Goal: Transaction & Acquisition: Purchase product/service

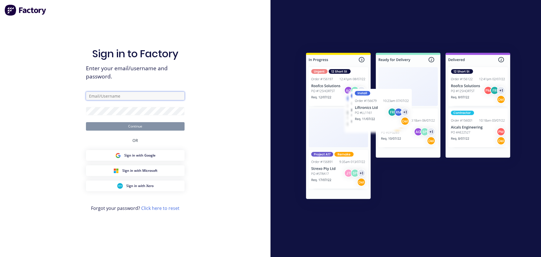
type input "[PERSON_NAME][EMAIL_ADDRESS][DOMAIN_NAME]"
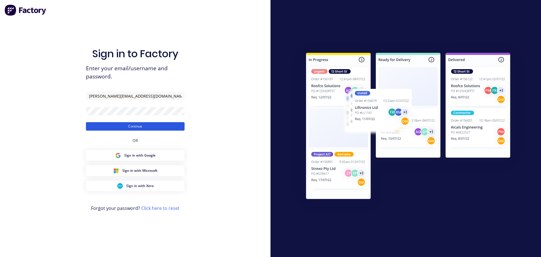
click at [142, 127] on button "Continue" at bounding box center [135, 126] width 99 height 8
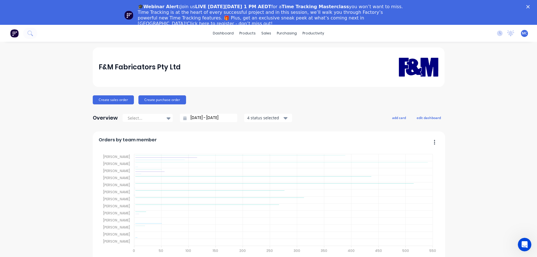
click at [530, 6] on icon "Close" at bounding box center [527, 6] width 3 height 3
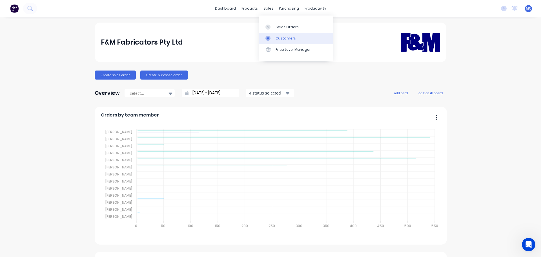
click at [281, 38] on div "Customers" at bounding box center [286, 38] width 20 height 5
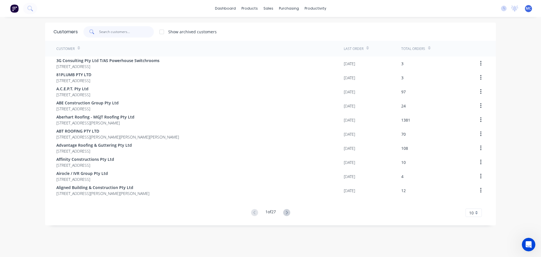
click at [110, 30] on input "text" at bounding box center [126, 31] width 55 height 11
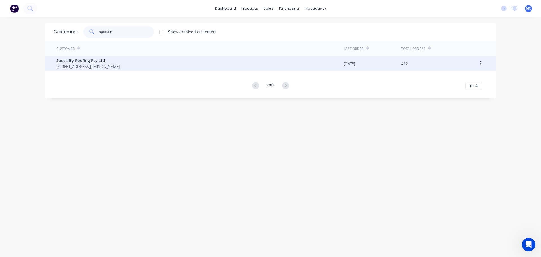
type input "specialt"
click at [86, 64] on span "[STREET_ADDRESS][PERSON_NAME]" at bounding box center [87, 66] width 63 height 6
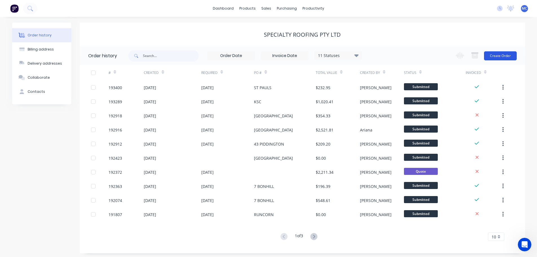
click at [493, 56] on button "Create Order" at bounding box center [500, 55] width 33 height 9
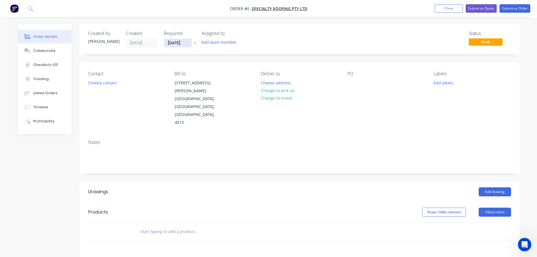
click at [175, 42] on input "[DATE]" at bounding box center [178, 43] width 28 height 8
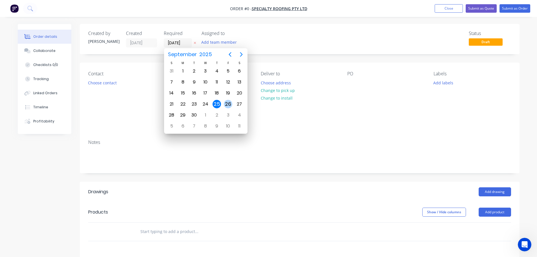
click at [228, 102] on div "26" at bounding box center [228, 104] width 8 height 8
type input "[DATE]"
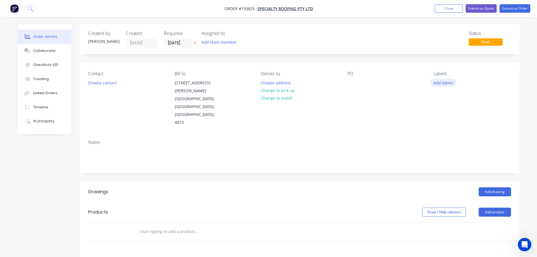
click at [446, 81] on button "Add labels" at bounding box center [444, 83] width 26 height 8
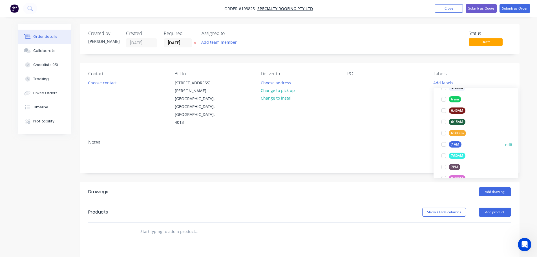
click at [443, 144] on div at bounding box center [443, 144] width 11 height 11
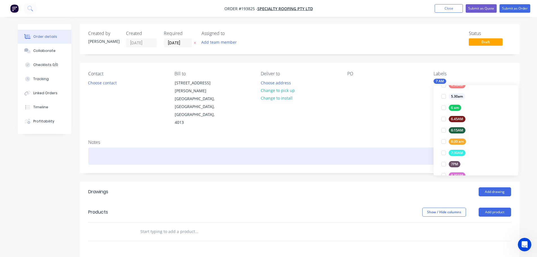
scroll to position [0, 0]
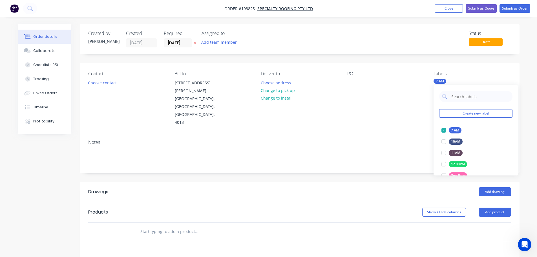
click at [400, 140] on div "Notes" at bounding box center [299, 142] width 423 height 5
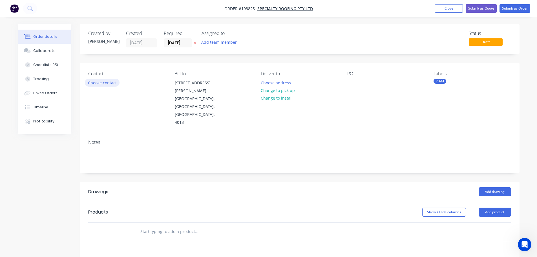
click at [97, 82] on button "Choose contact" at bounding box center [102, 83] width 35 height 8
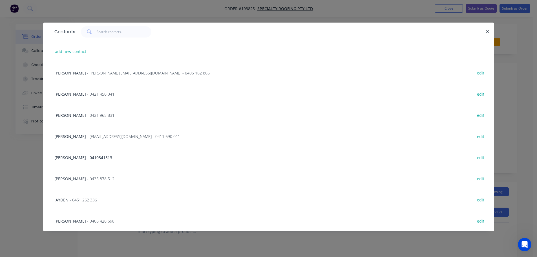
click at [140, 70] on span "- [PERSON_NAME][EMAIL_ADDRESS][DOMAIN_NAME] - 0405 162 866" at bounding box center [148, 72] width 123 height 5
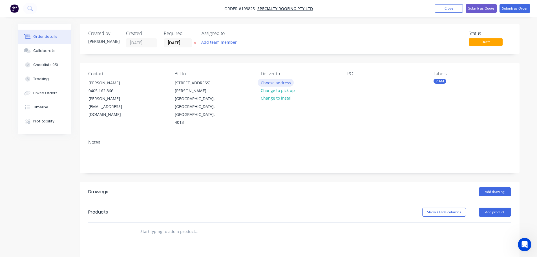
click at [273, 81] on button "Choose address" at bounding box center [276, 83] width 36 height 8
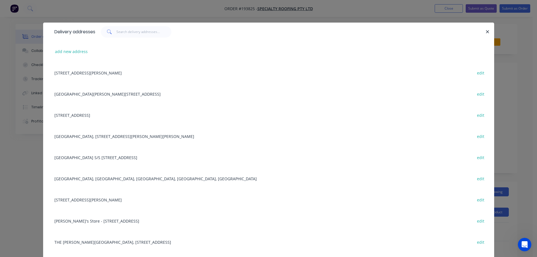
click at [102, 182] on div "[GEOGRAPHIC_DATA], [GEOGRAPHIC_DATA], [GEOGRAPHIC_DATA], [GEOGRAPHIC_DATA], [GE…" at bounding box center [269, 178] width 434 height 21
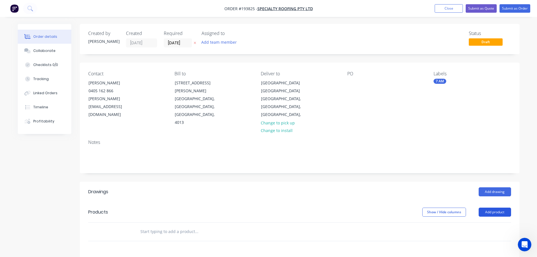
click at [500, 207] on button "Add product" at bounding box center [495, 211] width 32 height 9
click at [478, 222] on div "Product catalogue" at bounding box center [484, 226] width 43 height 8
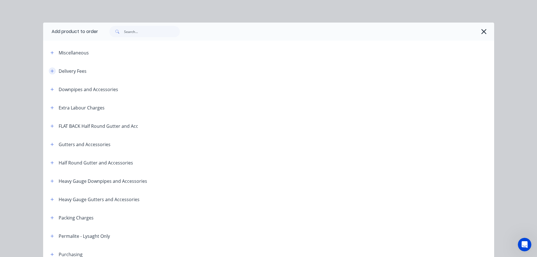
click at [50, 70] on icon "button" at bounding box center [51, 71] width 3 height 4
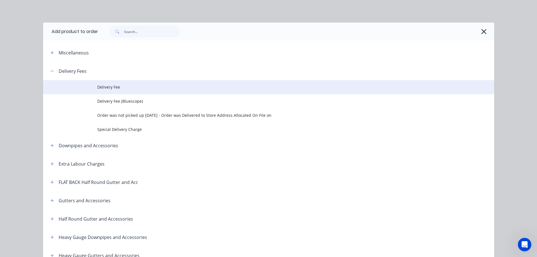
click at [106, 86] on span "Delivery Fee" at bounding box center [255, 87] width 317 height 6
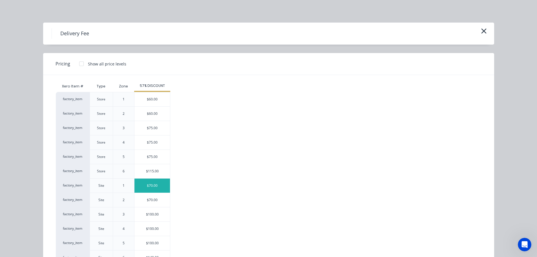
click at [147, 184] on div "$70.00" at bounding box center [152, 185] width 36 height 14
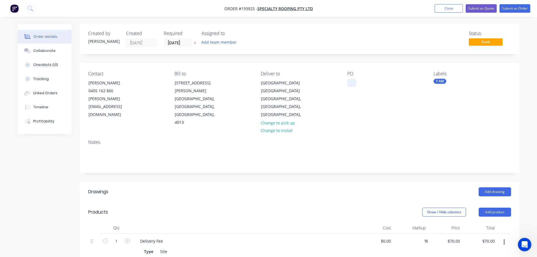
click at [353, 83] on div at bounding box center [351, 83] width 9 height 8
click at [492, 187] on button "Add drawing" at bounding box center [495, 191] width 32 height 9
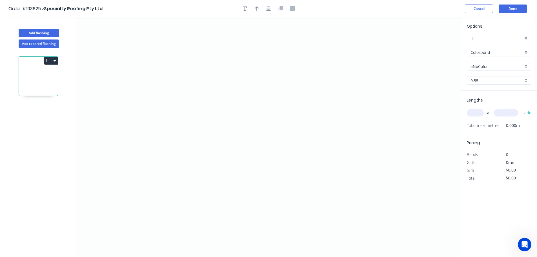
click at [487, 66] on input "aNoColor" at bounding box center [497, 66] width 53 height 6
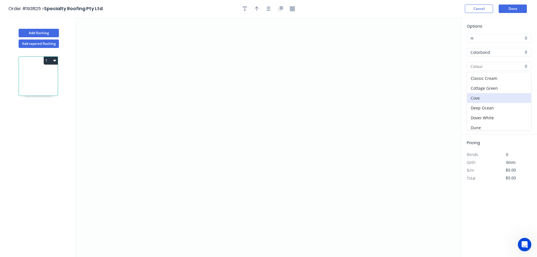
scroll to position [28, 0]
click at [479, 107] on div "Dover White" at bounding box center [499, 108] width 64 height 10
type input "Dover White"
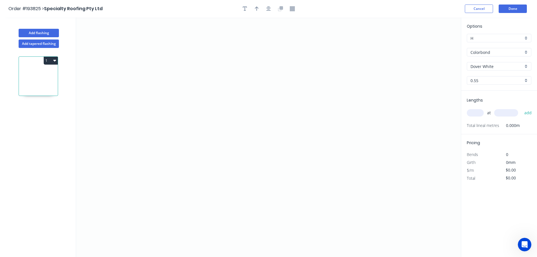
click at [474, 114] on input "text" at bounding box center [475, 112] width 17 height 7
type input "1"
type input "3000"
click at [522, 108] on button "add" at bounding box center [528, 113] width 13 height 10
click at [201, 43] on icon "0" at bounding box center [268, 136] width 385 height 239
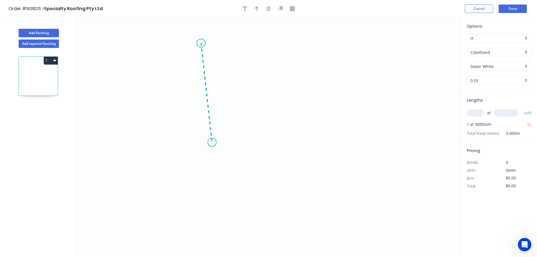
click at [212, 142] on icon "0" at bounding box center [268, 136] width 385 height 239
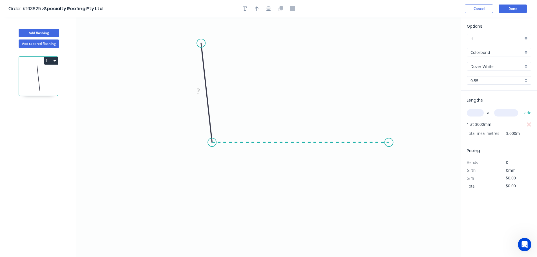
click at [389, 135] on icon "0 ?" at bounding box center [268, 136] width 385 height 239
click at [425, 181] on icon "0 ? ? ? º" at bounding box center [268, 136] width 385 height 239
click at [425, 181] on circle at bounding box center [425, 178] width 8 height 8
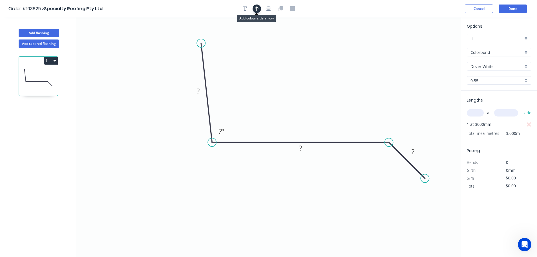
click at [257, 9] on icon "button" at bounding box center [257, 8] width 4 height 5
click at [433, 43] on icon at bounding box center [432, 39] width 5 height 18
drag, startPoint x: 433, startPoint y: 43, endPoint x: 299, endPoint y: 71, distance: 136.8
click at [299, 71] on icon at bounding box center [304, 67] width 16 height 16
click at [199, 90] on tspan "?" at bounding box center [198, 90] width 3 height 9
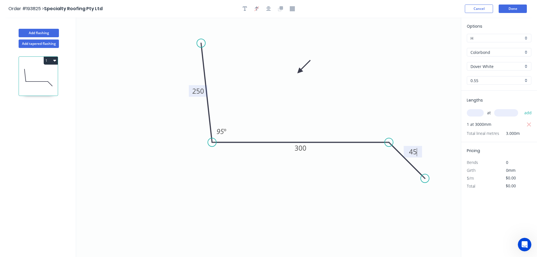
click at [53, 63] on button "1" at bounding box center [51, 61] width 14 height 8
type input "$16.02"
click at [14, 74] on div "Duplicate" at bounding box center [30, 74] width 43 height 8
type input "$0.00"
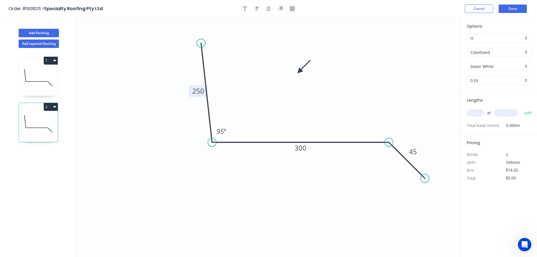
click at [198, 89] on tspan "250" at bounding box center [198, 90] width 12 height 9
drag, startPoint x: 203, startPoint y: 41, endPoint x: 198, endPoint y: 24, distance: 17.8
click at [198, 24] on circle at bounding box center [198, 23] width 8 height 8
type input "$19.99"
click at [474, 110] on input "text" at bounding box center [475, 112] width 17 height 7
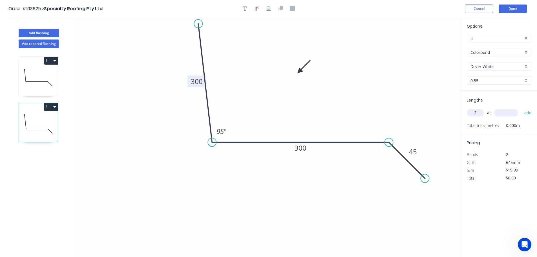
type input "2"
type input "1500"
click at [522, 108] on button "add" at bounding box center [528, 113] width 13 height 10
click at [47, 106] on button "2" at bounding box center [51, 107] width 14 height 8
click at [28, 120] on div "Duplicate" at bounding box center [30, 121] width 43 height 8
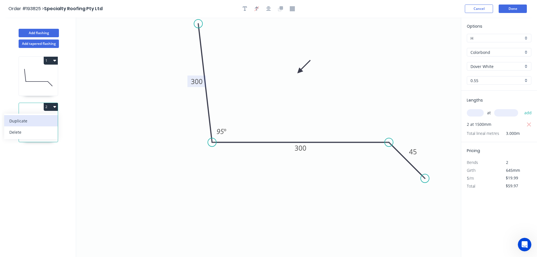
type input "$0.00"
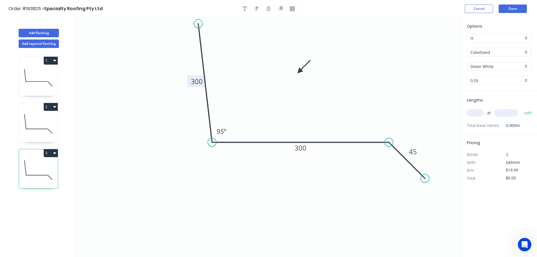
click at [196, 81] on tspan "300" at bounding box center [197, 81] width 12 height 9
click at [478, 113] on input "text" at bounding box center [475, 112] width 17 height 7
type input "1"
type input "3300"
click at [522, 108] on button "add" at bounding box center [528, 113] width 13 height 10
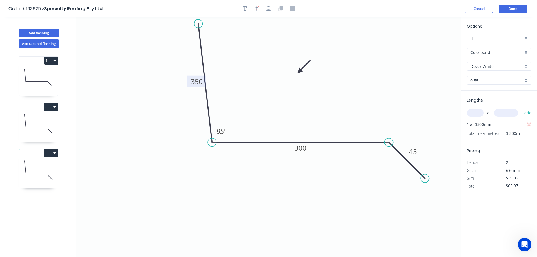
click at [49, 151] on button "3" at bounding box center [51, 153] width 14 height 8
click at [17, 167] on div "Duplicate" at bounding box center [30, 167] width 43 height 8
type input "$0.00"
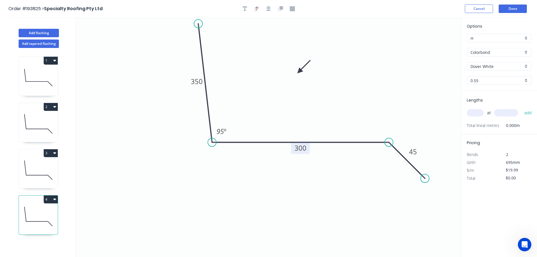
click at [302, 149] on tspan "300" at bounding box center [301, 147] width 12 height 9
click at [196, 81] on tspan "350" at bounding box center [197, 81] width 12 height 9
click at [477, 113] on input "text" at bounding box center [475, 112] width 17 height 7
type input "$16.02"
type input "3"
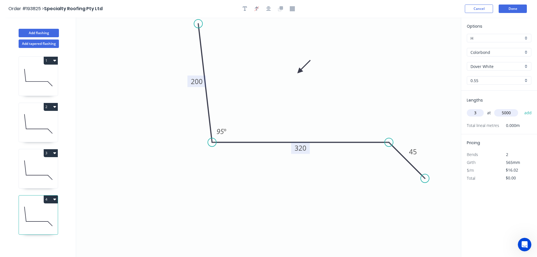
type input "5000"
click at [522, 108] on button "add" at bounding box center [528, 113] width 13 height 10
type input "$240.30"
type input "1"
type input "3000"
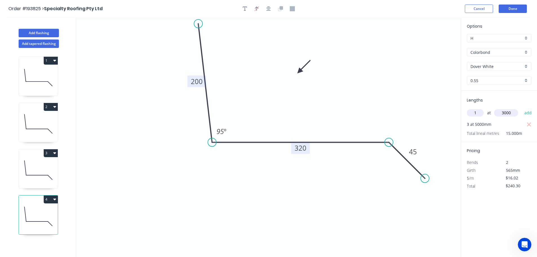
click at [522, 108] on button "add" at bounding box center [528, 113] width 13 height 10
type input "$288.36"
type input "1"
type input "2000"
click at [522, 108] on button "add" at bounding box center [528, 113] width 13 height 10
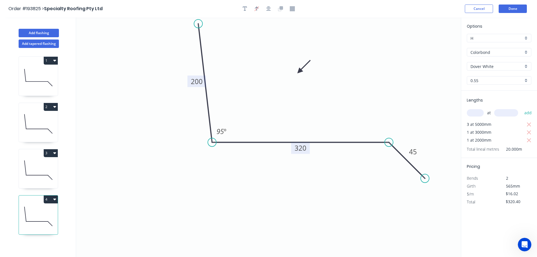
click at [52, 199] on button "4" at bounding box center [51, 199] width 14 height 8
click at [23, 213] on div "Duplicate" at bounding box center [30, 213] width 43 height 8
type input "$0.00"
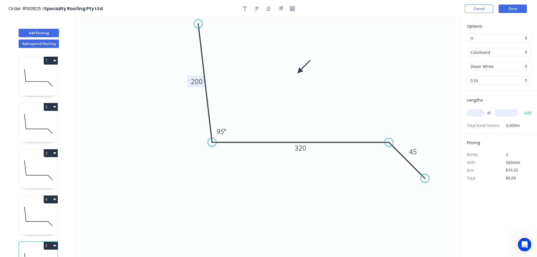
click at [198, 83] on tspan "200" at bounding box center [197, 81] width 12 height 9
click at [478, 112] on input "text" at bounding box center [475, 112] width 17 height 7
type input "1"
type input "2000"
click at [522, 108] on button "add" at bounding box center [528, 113] width 13 height 10
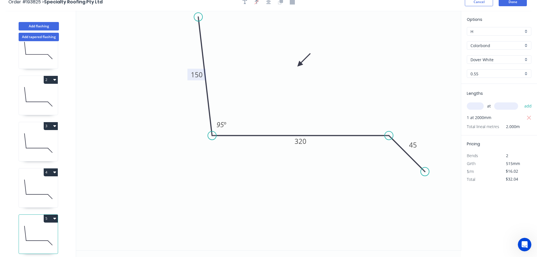
scroll to position [10, 0]
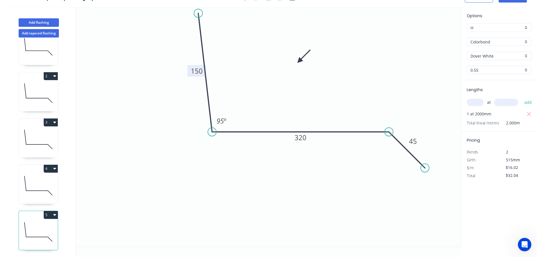
click at [47, 211] on button "5" at bounding box center [51, 215] width 14 height 8
click at [21, 225] on div "Duplicate" at bounding box center [30, 229] width 43 height 8
type input "$0.00"
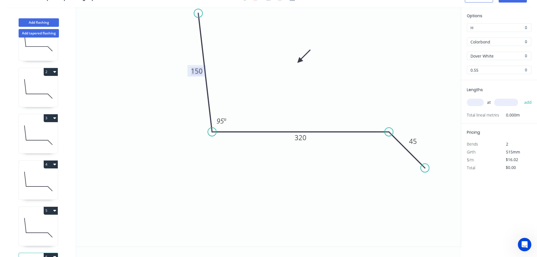
click at [197, 70] on tspan "150" at bounding box center [197, 70] width 12 height 9
click at [475, 103] on input "text" at bounding box center [475, 102] width 17 height 7
type input "2"
type input "3500"
click at [522, 98] on button "add" at bounding box center [528, 103] width 13 height 10
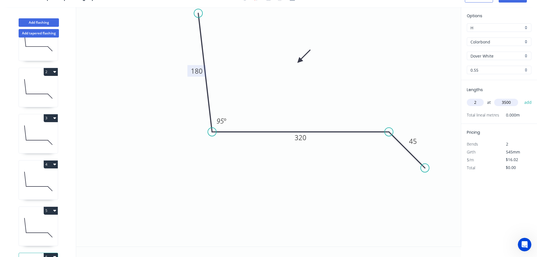
type input "$112.14"
type input "1"
type input "3000"
click at [522, 98] on button "add" at bounding box center [528, 103] width 13 height 10
click at [529, 114] on icon "button" at bounding box center [529, 114] width 4 height 4
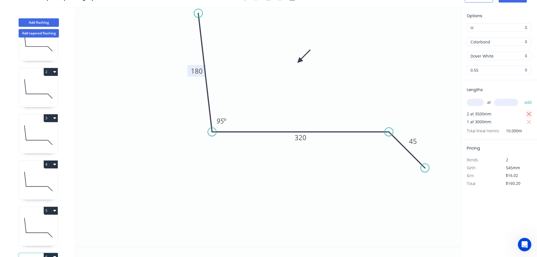
type input "$48.06"
click at [471, 103] on input "text" at bounding box center [475, 102] width 17 height 7
type input "3"
type input "5000"
click at [522, 98] on button "add" at bounding box center [528, 103] width 13 height 10
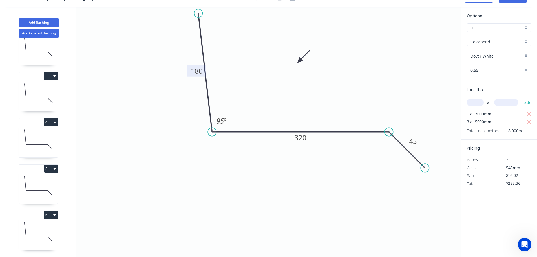
scroll to position [71, 0]
click at [48, 211] on button "6" at bounding box center [51, 215] width 14 height 8
click at [21, 225] on div "Duplicate" at bounding box center [30, 229] width 43 height 8
type input "$0.00"
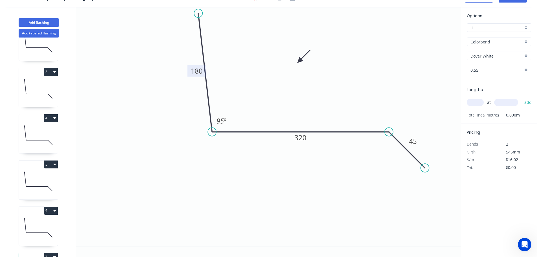
click at [196, 70] on tspan "180" at bounding box center [197, 70] width 12 height 9
click at [469, 102] on input "text" at bounding box center [475, 102] width 17 height 7
type input "1"
type input "3600"
click at [522, 98] on button "add" at bounding box center [528, 103] width 13 height 10
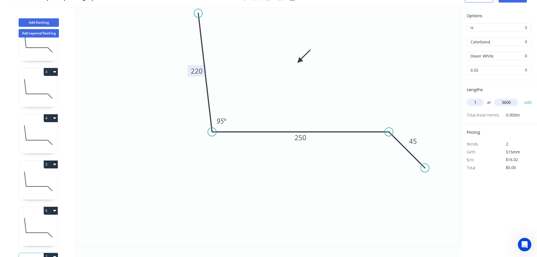
type input "$57.67"
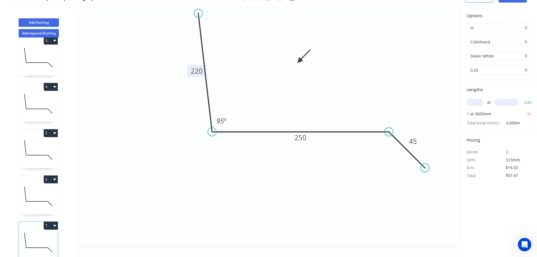
scroll to position [117, 0]
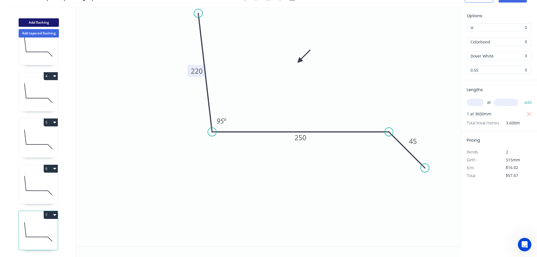
click at [37, 19] on button "Add flashing" at bounding box center [39, 22] width 40 height 8
type input "$0.00"
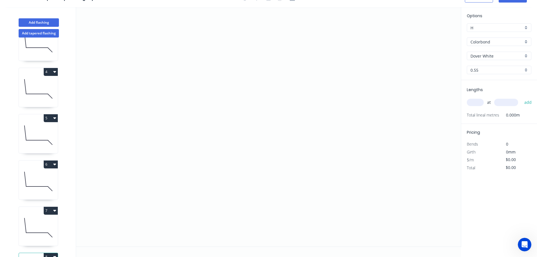
click at [480, 58] on input "Dover White" at bounding box center [497, 56] width 53 height 6
click at [477, 81] on div "Ironstone" at bounding box center [499, 81] width 64 height 10
type input "Ironstone"
click at [334, 70] on icon "0" at bounding box center [268, 126] width 385 height 239
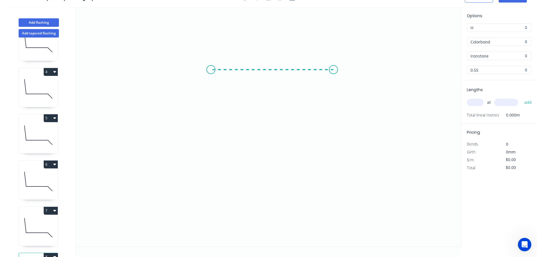
click at [211, 70] on icon "0" at bounding box center [268, 126] width 385 height 239
click at [210, 183] on icon "0 ?" at bounding box center [268, 126] width 385 height 239
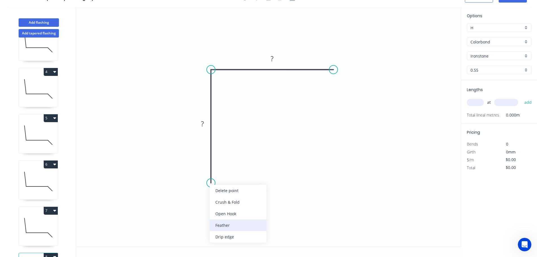
click at [225, 225] on div "Feather" at bounding box center [238, 225] width 57 height 12
click at [228, 202] on div "Flip bend" at bounding box center [235, 201] width 57 height 12
drag, startPoint x: 232, startPoint y: 170, endPoint x: 253, endPoint y: 174, distance: 21.5
click at [253, 174] on rect at bounding box center [245, 177] width 22 height 12
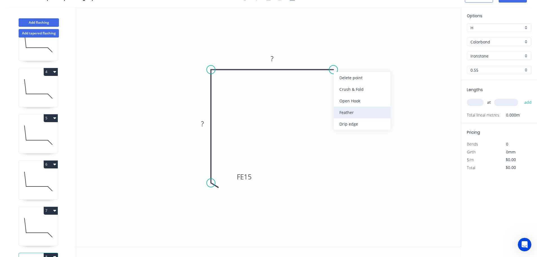
click at [347, 114] on div "Feather" at bounding box center [362, 113] width 57 height 12
drag, startPoint x: 350, startPoint y: 54, endPoint x: 346, endPoint y: 97, distance: 43.4
click at [346, 97] on rect at bounding box center [336, 98] width 22 height 12
click at [341, 98] on tspan "15" at bounding box center [340, 97] width 8 height 9
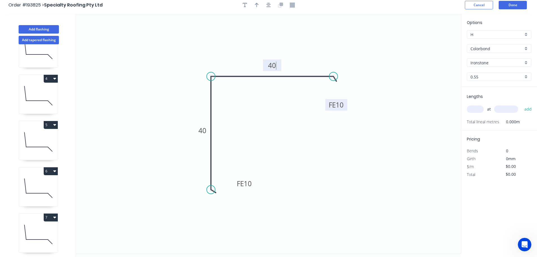
scroll to position [0, 0]
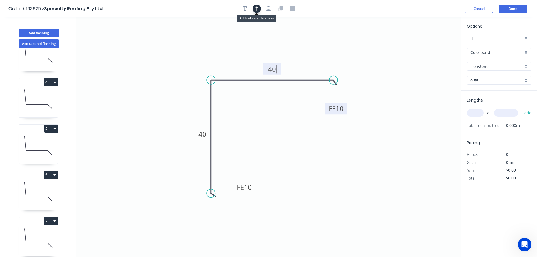
click at [257, 8] on icon "button" at bounding box center [257, 8] width 4 height 5
type input "$6.89"
drag, startPoint x: 433, startPoint y: 44, endPoint x: 179, endPoint y: 66, distance: 255.3
click at [179, 66] on icon at bounding box center [178, 60] width 5 height 18
click at [479, 112] on input "text" at bounding box center [475, 112] width 17 height 7
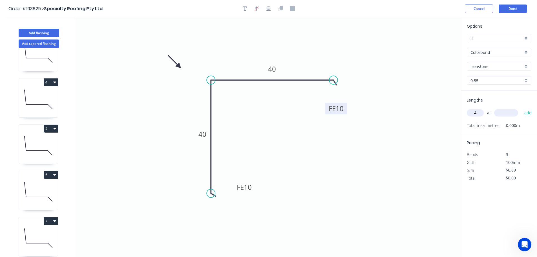
type input "4"
type input "1000"
click at [522, 108] on button "add" at bounding box center [528, 113] width 13 height 10
type input "$27.56"
click at [38, 31] on button "Add flashing" at bounding box center [39, 33] width 40 height 8
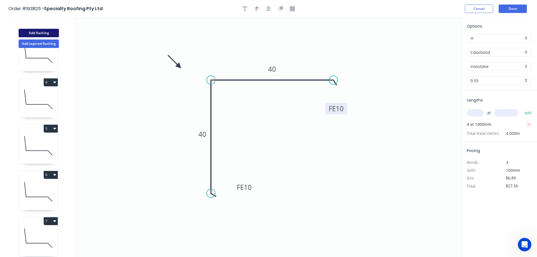
type input "$0.00"
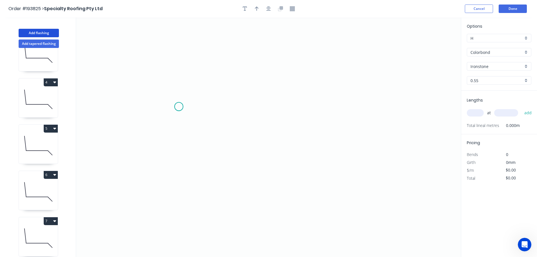
click at [179, 107] on icon "0" at bounding box center [268, 136] width 385 height 239
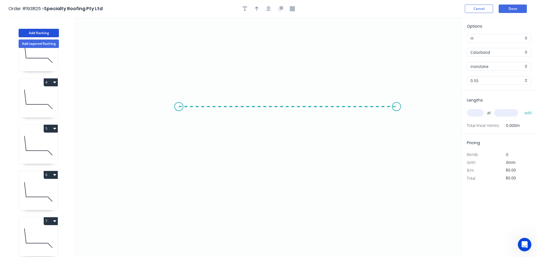
click at [397, 106] on icon "0" at bounding box center [268, 136] width 385 height 239
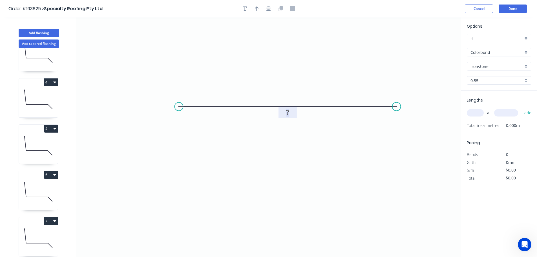
click at [287, 111] on tspan "?" at bounding box center [287, 112] width 3 height 9
click at [256, 10] on icon "button" at bounding box center [257, 8] width 4 height 5
type input "$22.40"
drag, startPoint x: 432, startPoint y: 44, endPoint x: 293, endPoint y: 64, distance: 140.3
click at [294, 64] on icon at bounding box center [294, 57] width 5 height 18
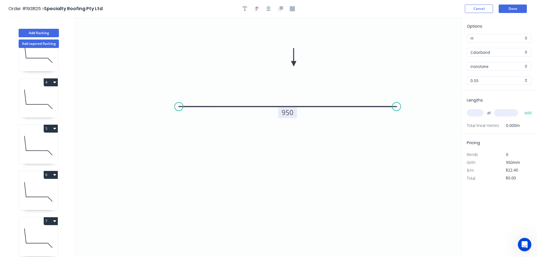
click at [472, 112] on input "text" at bounding box center [475, 112] width 17 height 7
type input "1"
type input "1400"
click at [522, 108] on button "add" at bounding box center [528, 113] width 13 height 10
type input "$31.36"
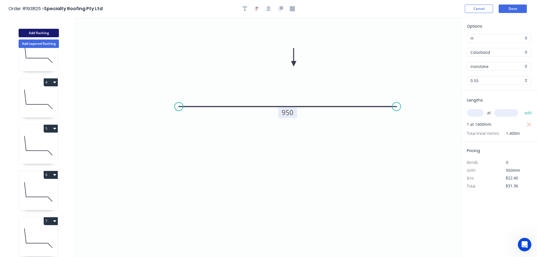
click at [40, 30] on button "Add flashing" at bounding box center [39, 33] width 40 height 8
type input "$0.00"
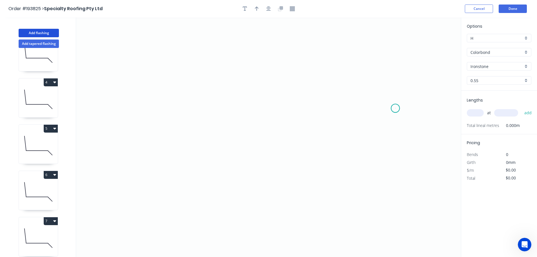
click at [396, 108] on icon "0" at bounding box center [268, 136] width 385 height 239
click at [378, 72] on icon at bounding box center [387, 90] width 18 height 36
click at [204, 52] on icon "0 ?" at bounding box center [268, 136] width 385 height 239
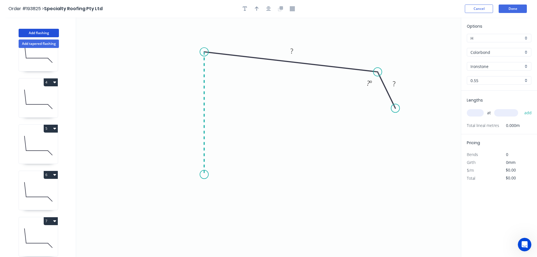
click at [209, 175] on icon "0 ? ? ? º" at bounding box center [268, 136] width 385 height 239
click at [186, 191] on icon "0 ? ? ? ? º ? º" at bounding box center [268, 136] width 385 height 239
click at [205, 212] on icon "0 ? ? ? ? ? º ? º" at bounding box center [268, 136] width 385 height 239
click at [205, 212] on circle at bounding box center [204, 212] width 8 height 8
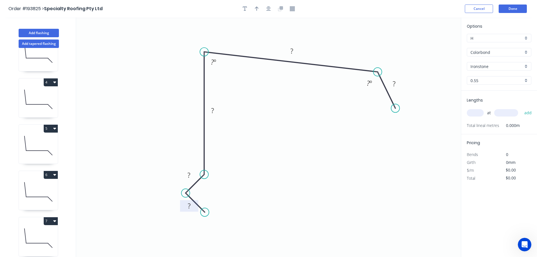
click at [189, 206] on tspan "?" at bounding box center [189, 205] width 3 height 9
click at [258, 10] on icon "button" at bounding box center [257, 8] width 4 height 5
type input "$17.57"
drag, startPoint x: 432, startPoint y: 43, endPoint x: 162, endPoint y: 66, distance: 271.0
click at [162, 66] on icon at bounding box center [161, 59] width 5 height 18
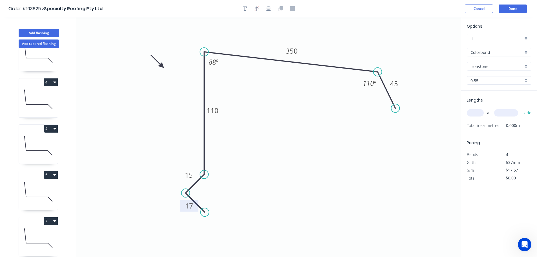
click at [476, 112] on input "text" at bounding box center [475, 112] width 17 height 7
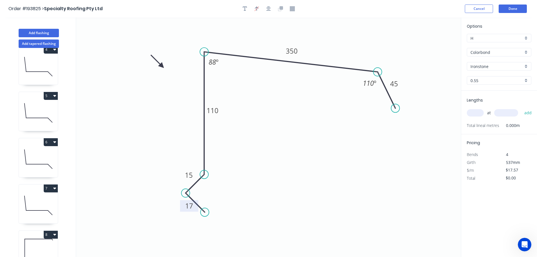
scroll to position [256, 0]
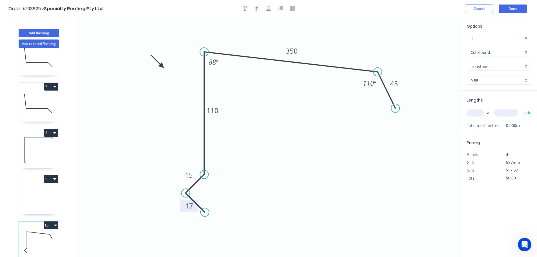
click at [51, 221] on button "10" at bounding box center [51, 225] width 14 height 8
click at [22, 236] on div "Duplicate" at bounding box center [30, 239] width 43 height 8
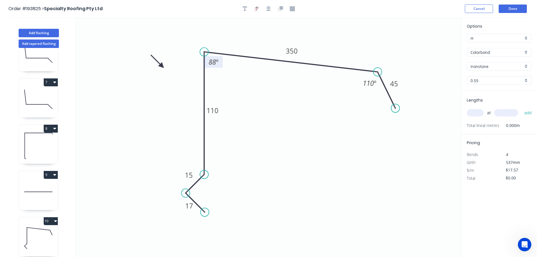
click at [215, 62] on tspan "88" at bounding box center [212, 61] width 7 height 9
click at [213, 111] on tspan "110" at bounding box center [213, 110] width 12 height 9
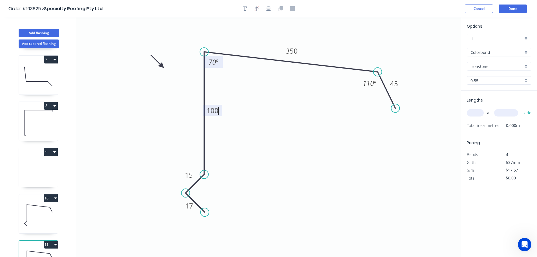
scroll to position [302, 0]
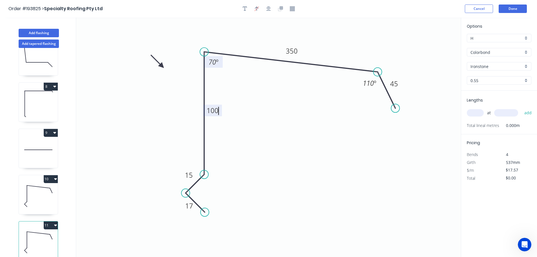
click at [41, 187] on icon at bounding box center [38, 196] width 39 height 36
click at [214, 111] on tspan "110" at bounding box center [213, 110] width 12 height 9
click at [155, 93] on icon "0 17 15 90 350 45 110 º 88 º" at bounding box center [268, 136] width 385 height 239
click at [40, 238] on icon at bounding box center [38, 242] width 39 height 36
click at [212, 61] on tspan "70" at bounding box center [212, 61] width 7 height 9
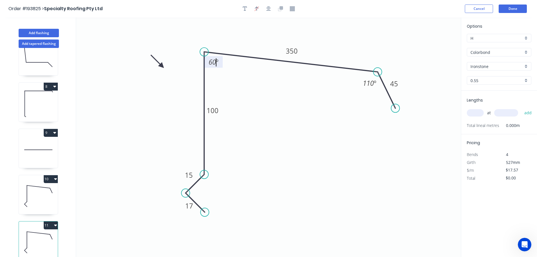
click at [478, 110] on input "text" at bounding box center [475, 112] width 17 height 7
type input "2"
type input "2400"
click at [522, 108] on button "add" at bounding box center [528, 113] width 13 height 10
click at [38, 192] on icon at bounding box center [38, 196] width 39 height 36
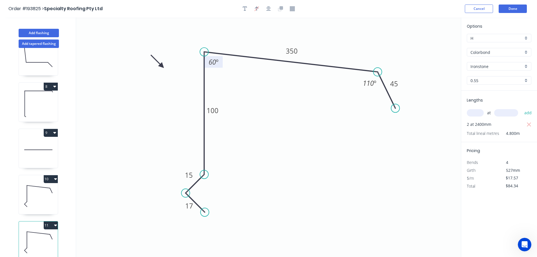
type input "$0.00"
click at [472, 114] on input "text" at bounding box center [475, 112] width 17 height 7
type input "2"
type input "2400"
click at [522, 108] on button "add" at bounding box center [528, 113] width 13 height 10
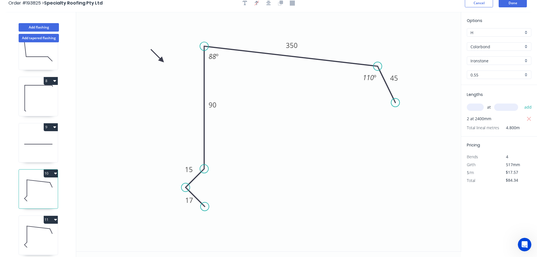
scroll to position [10, 0]
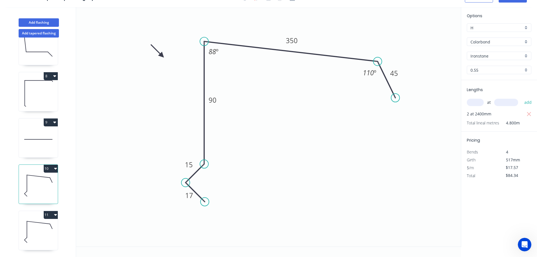
click at [36, 221] on icon at bounding box center [38, 232] width 39 height 36
click at [529, 113] on icon "button" at bounding box center [529, 114] width 5 height 7
type input "$0.00"
click at [475, 100] on input "text" at bounding box center [475, 102] width 17 height 7
type input "1"
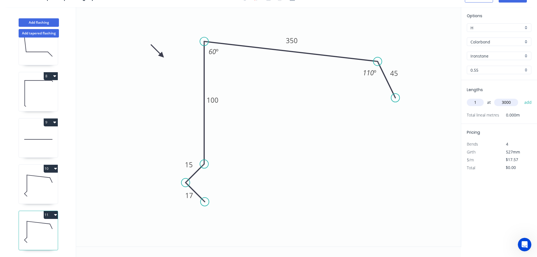
type input "3000"
click at [522, 98] on button "add" at bounding box center [528, 103] width 13 height 10
click at [32, 178] on icon at bounding box center [38, 185] width 39 height 36
type input "$84.34"
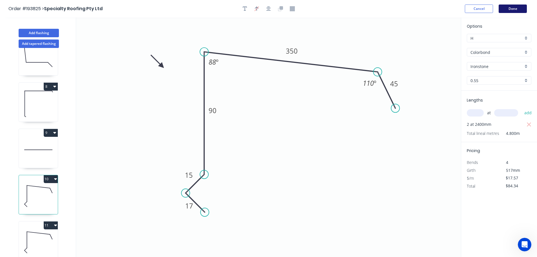
click at [511, 7] on button "Done" at bounding box center [513, 9] width 28 height 8
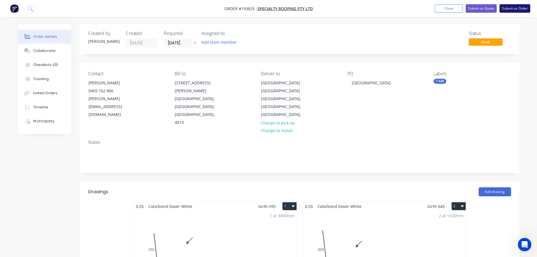
click at [516, 8] on button "Submit as Order" at bounding box center [515, 8] width 31 height 8
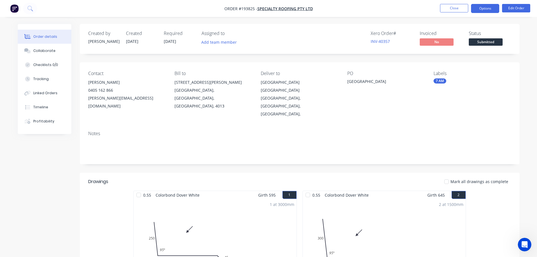
click at [485, 6] on button "Options" at bounding box center [485, 8] width 28 height 9
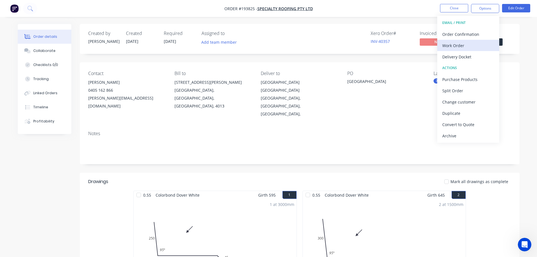
click at [448, 46] on div "Work Order" at bounding box center [468, 45] width 52 height 8
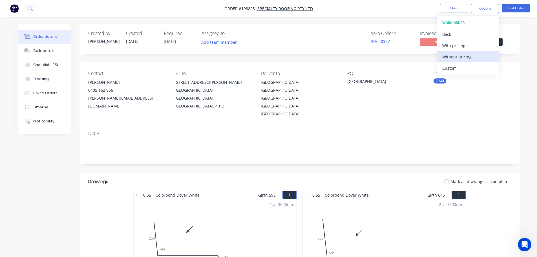
click at [451, 53] on div "Without pricing" at bounding box center [468, 57] width 52 height 8
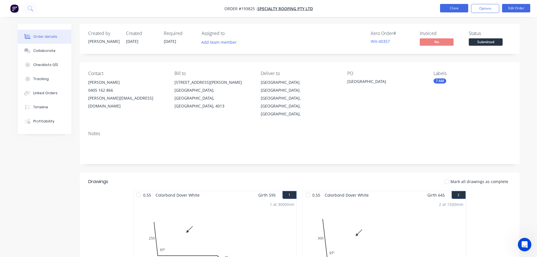
click at [449, 7] on button "Close" at bounding box center [454, 8] width 28 height 8
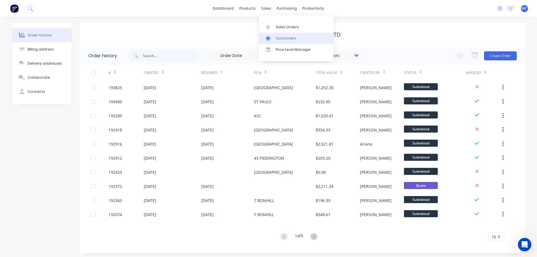
click at [280, 38] on div "Customers" at bounding box center [286, 38] width 20 height 5
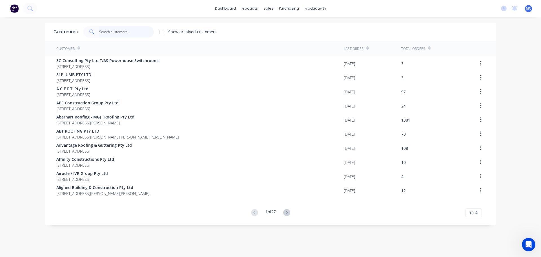
click at [104, 32] on input "text" at bounding box center [126, 31] width 55 height 11
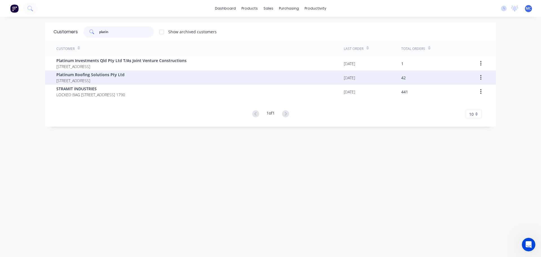
type input "platin"
click at [88, 75] on span "Platinum Roofing Solutions Pty Ltd" at bounding box center [90, 75] width 68 height 6
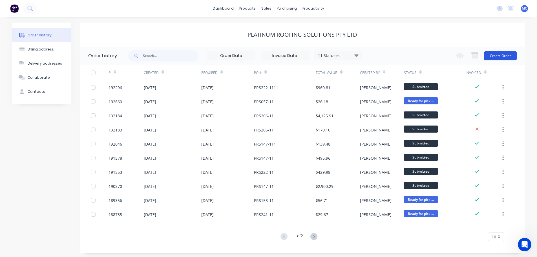
click at [499, 54] on button "Create Order" at bounding box center [500, 55] width 33 height 9
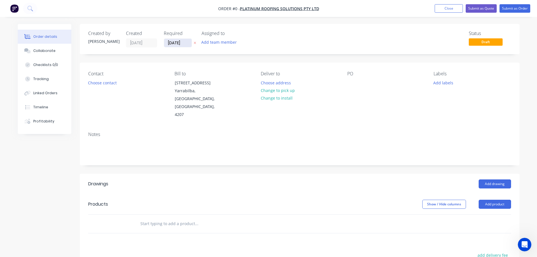
click at [180, 42] on input "[DATE]" at bounding box center [178, 43] width 28 height 8
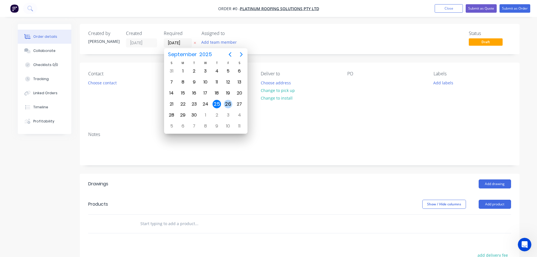
click at [228, 103] on div "26" at bounding box center [228, 104] width 8 height 8
type input "[DATE]"
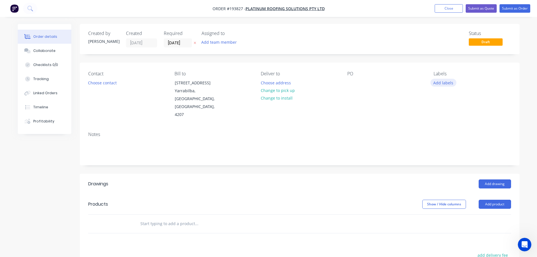
click at [446, 83] on button "Add labels" at bounding box center [444, 83] width 26 height 8
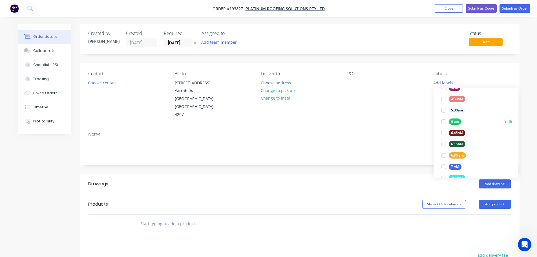
scroll to position [113, 0]
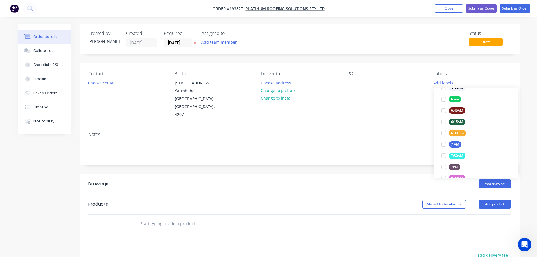
click at [443, 144] on div at bounding box center [443, 144] width 11 height 11
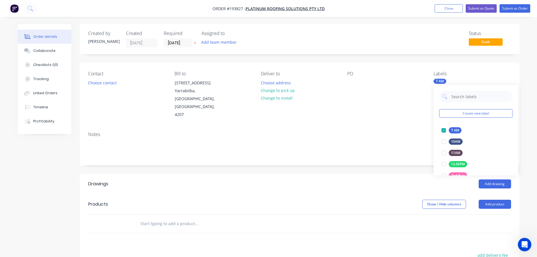
click at [383, 96] on div "PO" at bounding box center [385, 95] width 77 height 48
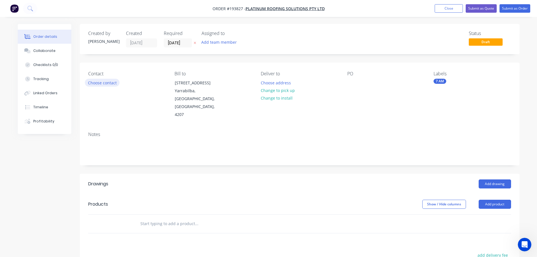
click at [98, 83] on button "Choose contact" at bounding box center [102, 83] width 35 height 8
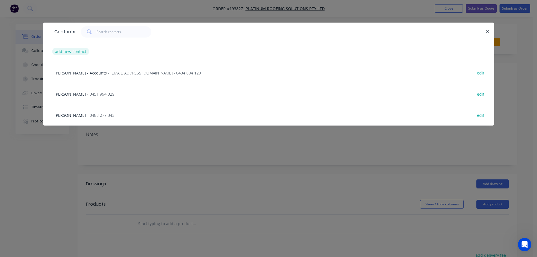
click at [68, 52] on button "add new contact" at bounding box center [70, 52] width 37 height 8
select select "AU"
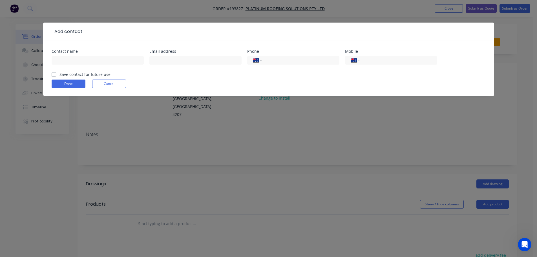
click at [59, 55] on div at bounding box center [98, 63] width 92 height 17
click at [60, 59] on input "text" at bounding box center [98, 60] width 92 height 8
type input "[PERSON_NAME]"
type input "0405 536 556"
click button "Done" at bounding box center [69, 84] width 34 height 8
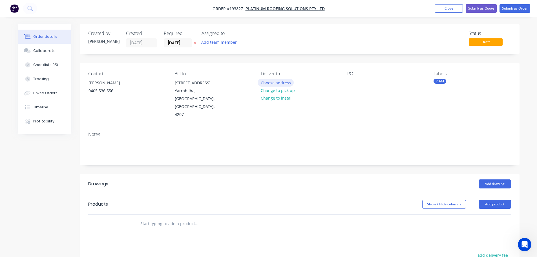
click at [282, 82] on button "Choose address" at bounding box center [276, 83] width 36 height 8
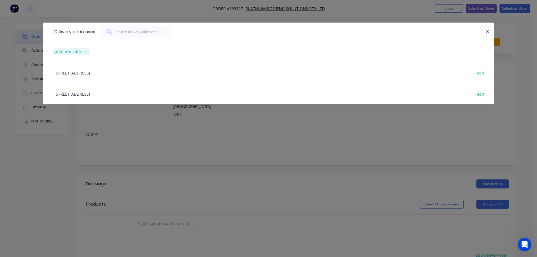
click at [66, 49] on button "add new address" at bounding box center [71, 52] width 39 height 8
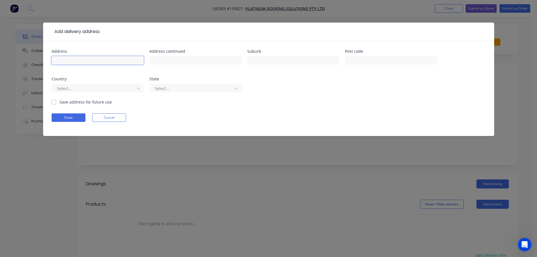
click at [75, 59] on input "text" at bounding box center [98, 60] width 92 height 8
type input "[GEOGRAPHIC_DATA][PERSON_NAME]"
type input "[PERSON_NAME]"
click button "Done" at bounding box center [69, 117] width 34 height 8
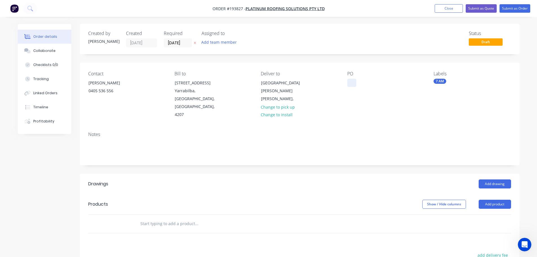
click at [352, 83] on div at bounding box center [351, 83] width 9 height 8
click at [500, 179] on button "Add drawing" at bounding box center [495, 183] width 32 height 9
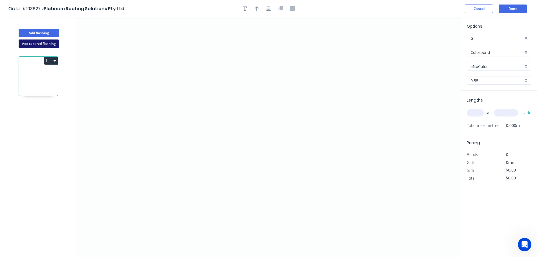
click at [35, 42] on button "Add tapered flashing" at bounding box center [39, 43] width 40 height 8
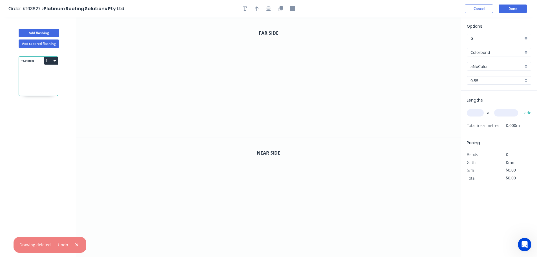
click at [489, 67] on input "aNoColor" at bounding box center [497, 66] width 53 height 6
click at [483, 103] on div "Paperbark" at bounding box center [499, 104] width 64 height 10
type input "Paperbark"
click at [475, 111] on input "text" at bounding box center [475, 112] width 17 height 7
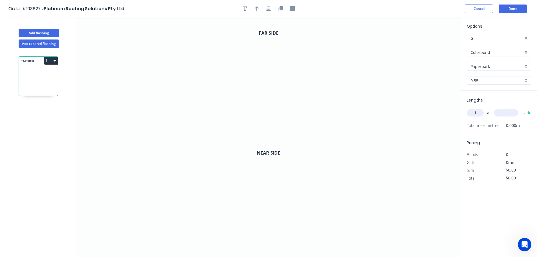
type input "1"
click at [111, 103] on icon "0" at bounding box center [268, 77] width 385 height 120
click at [127, 80] on icon "0" at bounding box center [268, 77] width 385 height 120
click at [275, 71] on icon "0 ?" at bounding box center [268, 77] width 385 height 120
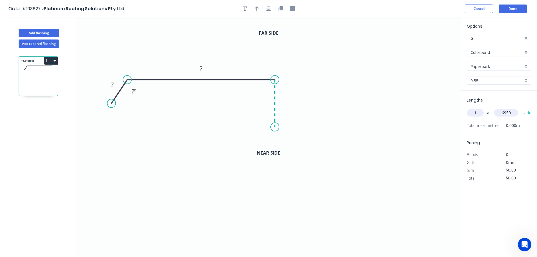
click at [275, 127] on icon "0 ? ? ? º" at bounding box center [268, 77] width 385 height 120
click at [430, 125] on icon "0 ? ? ? ? º" at bounding box center [268, 77] width 385 height 120
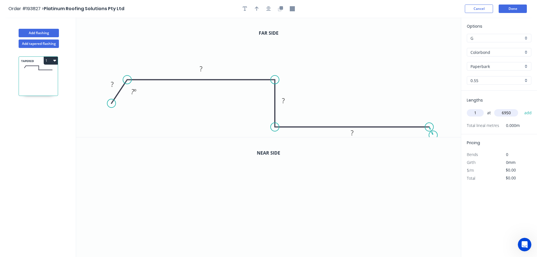
click at [434, 135] on icon "0 ? ? ? ? ? º" at bounding box center [268, 77] width 385 height 120
click at [434, 135] on circle at bounding box center [433, 135] width 8 height 8
type input "6950"
click at [267, 9] on icon "button" at bounding box center [268, 8] width 5 height 5
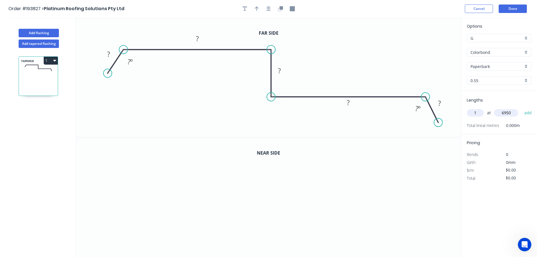
drag, startPoint x: 429, startPoint y: 105, endPoint x: 439, endPoint y: 123, distance: 20.2
click at [439, 123] on circle at bounding box center [438, 122] width 8 height 8
click at [513, 112] on input "6950" at bounding box center [506, 112] width 24 height 7
click at [522, 108] on button "add" at bounding box center [528, 113] width 13 height 10
click at [109, 54] on tspan "?" at bounding box center [108, 53] width 3 height 9
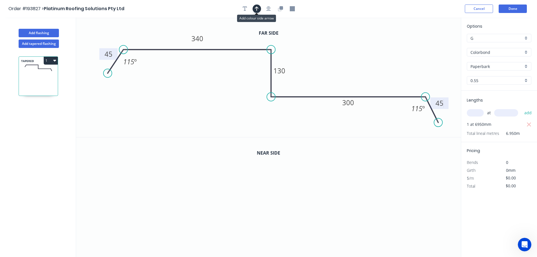
click at [254, 8] on button "button" at bounding box center [257, 9] width 8 height 8
type input "$26.09"
type input "$181.33"
click at [433, 45] on icon at bounding box center [432, 39] width 5 height 18
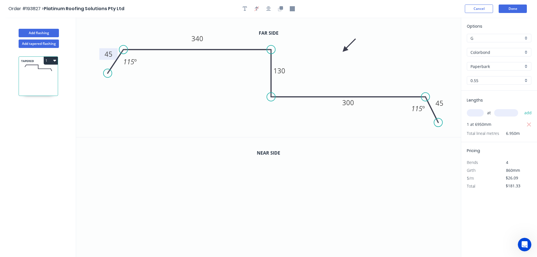
drag, startPoint x: 433, startPoint y: 45, endPoint x: 345, endPoint y: 50, distance: 88.4
click at [345, 50] on icon at bounding box center [349, 45] width 16 height 16
click at [282, 8] on icon "button" at bounding box center [280, 7] width 3 height 3
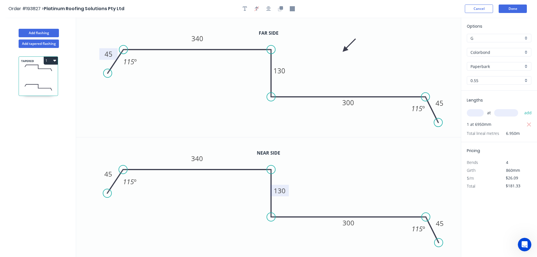
click at [281, 192] on tspan "130" at bounding box center [280, 190] width 12 height 9
click at [52, 61] on button "1" at bounding box center [51, 61] width 14 height 8
type input "$27.67"
click at [24, 76] on div "Duplicate" at bounding box center [30, 74] width 43 height 8
type input "$0.00"
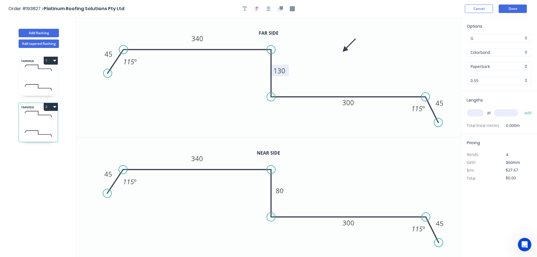
click at [282, 70] on tspan "130" at bounding box center [279, 70] width 12 height 9
click at [281, 189] on tspan "80" at bounding box center [280, 190] width 8 height 9
click at [476, 113] on input "text" at bounding box center [475, 112] width 17 height 7
type input "$27.67"
type input "1"
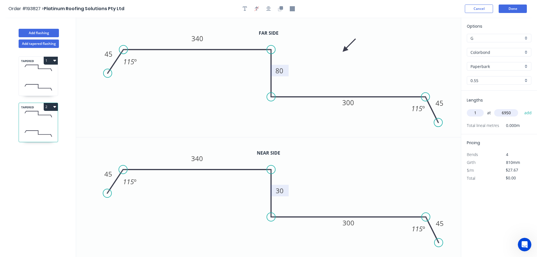
type input "6950"
click at [522, 108] on button "add" at bounding box center [528, 113] width 13 height 10
type input "$192.31"
click at [39, 30] on button "Add flashing" at bounding box center [39, 33] width 40 height 8
type input "$0.00"
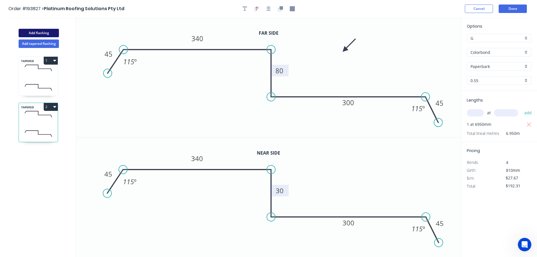
type input "$0.00"
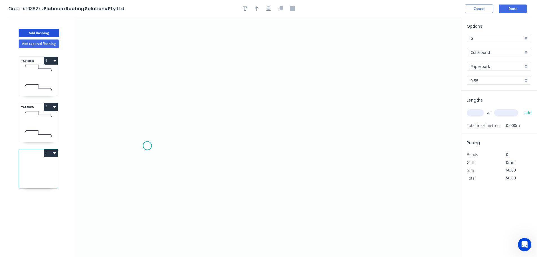
click at [147, 146] on icon "0" at bounding box center [268, 136] width 385 height 239
click at [167, 101] on icon "0" at bounding box center [268, 136] width 385 height 239
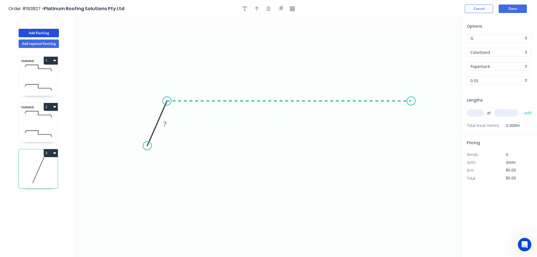
click at [411, 96] on icon "0 ?" at bounding box center [268, 136] width 385 height 239
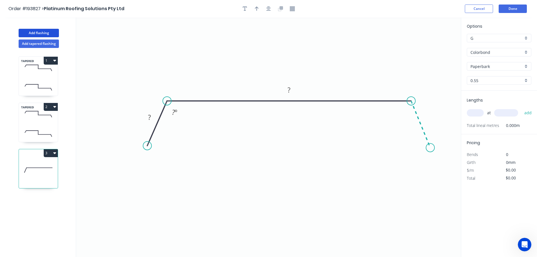
click at [431, 148] on icon "0 ? ? ? º" at bounding box center [268, 136] width 385 height 239
click at [150, 116] on tspan "?" at bounding box center [149, 116] width 3 height 9
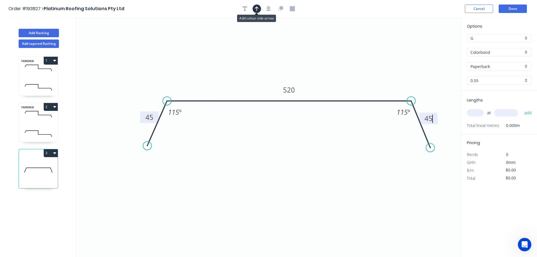
click at [255, 8] on icon "button" at bounding box center [257, 8] width 4 height 5
type input "$20.45"
click at [432, 45] on icon at bounding box center [432, 39] width 5 height 18
drag, startPoint x: 432, startPoint y: 45, endPoint x: 354, endPoint y: 60, distance: 79.3
click at [354, 60] on icon at bounding box center [361, 55] width 16 height 16
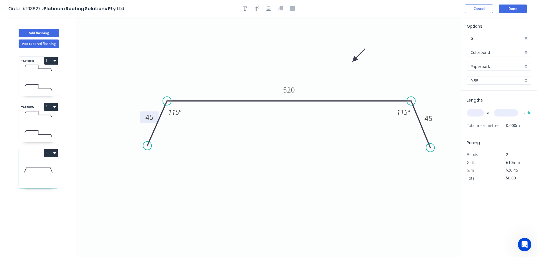
click at [479, 114] on input "text" at bounding box center [475, 112] width 17 height 7
type input "1"
type input "3500"
click at [522, 108] on button "add" at bounding box center [528, 113] width 13 height 10
type input "$71.58"
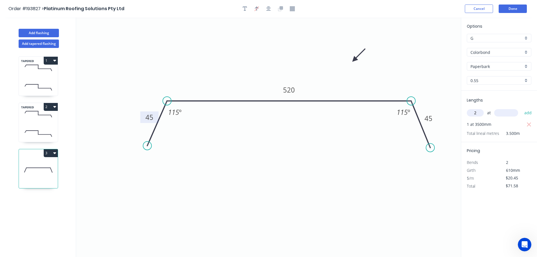
type input "2"
type input "4400"
click at [522, 108] on button "add" at bounding box center [528, 113] width 13 height 10
type input "$251.54"
type input "4"
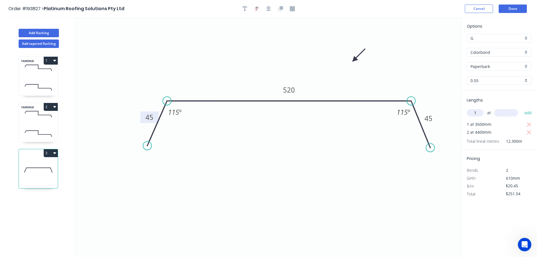
type input "1"
type input "3500"
click at [522, 108] on button "add" at bounding box center [528, 113] width 13 height 10
type input "$323.11"
click at [34, 31] on button "Add flashing" at bounding box center [39, 33] width 40 height 8
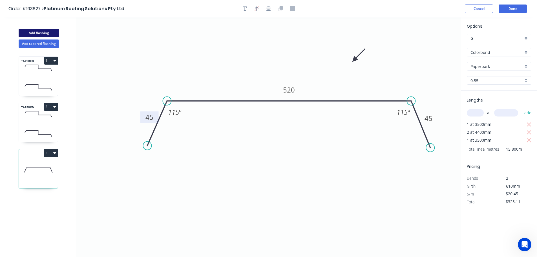
type input "$0.00"
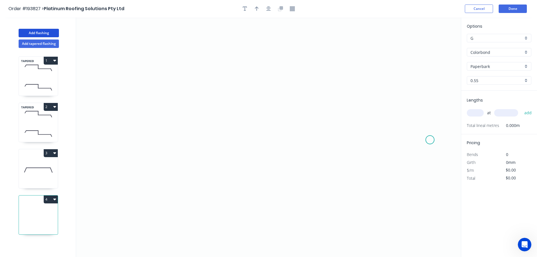
click at [430, 140] on icon "0" at bounding box center [268, 136] width 385 height 239
click at [429, 89] on icon "0" at bounding box center [268, 136] width 385 height 239
click at [376, 90] on icon "0 ?" at bounding box center [268, 136] width 385 height 239
click at [372, 141] on icon "0 ? ?" at bounding box center [268, 136] width 385 height 239
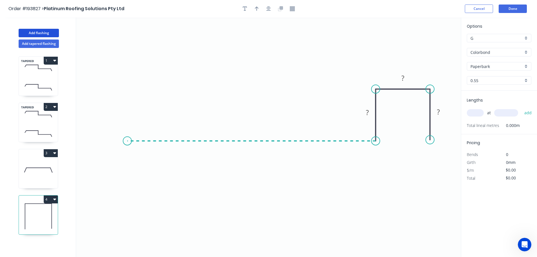
click at [127, 147] on icon "0 ? ? ?" at bounding box center [268, 136] width 385 height 239
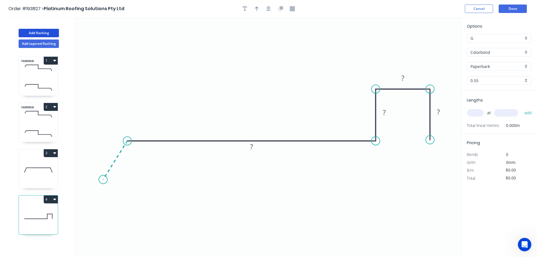
click at [103, 180] on icon "0 ? ? ? ?" at bounding box center [268, 136] width 385 height 239
click at [103, 180] on circle at bounding box center [103, 179] width 8 height 8
click at [108, 152] on tspan "?" at bounding box center [108, 152] width 3 height 9
click at [255, 9] on button "button" at bounding box center [257, 9] width 8 height 8
type input "$22.04"
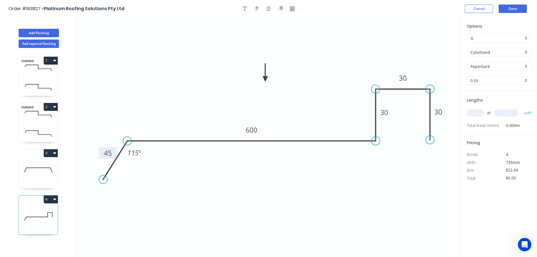
drag, startPoint x: 433, startPoint y: 44, endPoint x: 265, endPoint y: 79, distance: 171.0
click at [265, 79] on icon at bounding box center [265, 72] width 5 height 18
click at [478, 113] on input "text" at bounding box center [475, 112] width 17 height 7
type input "1"
type input "5300"
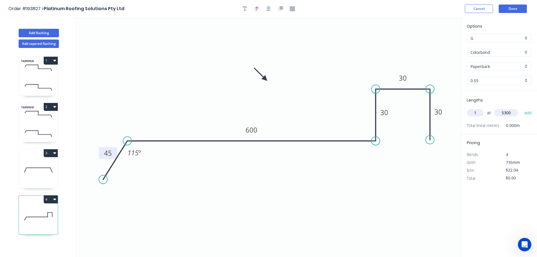
click at [522, 108] on button "add" at bounding box center [528, 113] width 13 height 10
click at [53, 200] on icon "button" at bounding box center [54, 199] width 3 height 5
click at [15, 213] on div "Duplicate" at bounding box center [30, 213] width 43 height 8
type input "$0.00"
click at [405, 77] on tspan "30" at bounding box center [403, 77] width 8 height 9
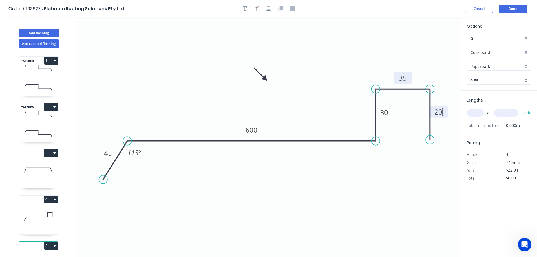
click at [479, 114] on input "text" at bounding box center [475, 112] width 17 height 7
type input "1"
type input "5300"
click at [522, 108] on button "add" at bounding box center [528, 113] width 13 height 10
type input "$116.81"
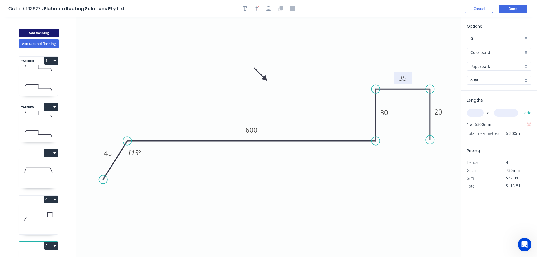
click at [32, 30] on button "Add flashing" at bounding box center [39, 33] width 40 height 8
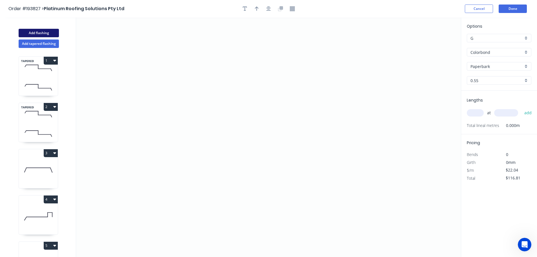
type input "$0.00"
click at [479, 69] on input "Paperbark" at bounding box center [497, 66] width 53 height 6
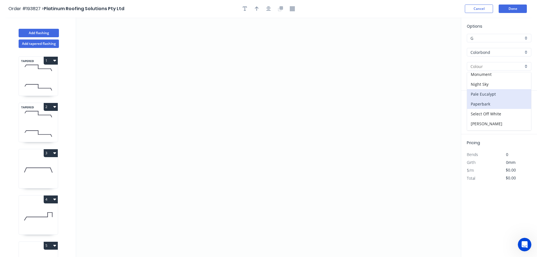
scroll to position [113, 0]
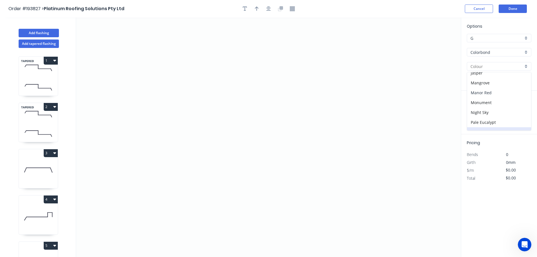
click at [478, 90] on div "Manor Red" at bounding box center [499, 93] width 64 height 10
type input "Manor Red"
click at [473, 113] on input "text" at bounding box center [475, 112] width 17 height 7
type input "1"
type input "8000"
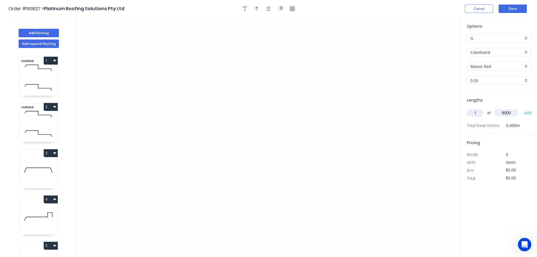
click at [522, 108] on button "add" at bounding box center [528, 113] width 13 height 10
click at [109, 169] on icon "0" at bounding box center [268, 136] width 385 height 239
click at [123, 133] on icon "0" at bounding box center [268, 136] width 385 height 239
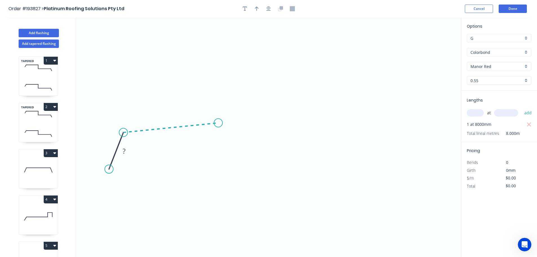
click at [218, 123] on icon "0 ?" at bounding box center [268, 136] width 385 height 239
click at [226, 113] on icon at bounding box center [221, 118] width 7 height 10
click at [307, 97] on icon "0 ? ? ? ? º ? º" at bounding box center [268, 136] width 385 height 239
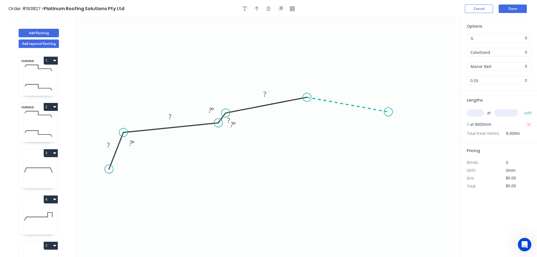
click at [388, 112] on icon "0 ? ? ? ? ? º ? º ? º" at bounding box center [268, 136] width 385 height 239
click at [395, 121] on icon "0 ? ? ? ? ? ? º ? º ? º ? º" at bounding box center [268, 136] width 385 height 239
click at [459, 136] on icon "0 ? ? ? ? ? ? ? º ? º ? º ? º ? º" at bounding box center [268, 136] width 385 height 239
click at [459, 173] on icon "0 ? ? ? ? ? ? ? ? º ? º ? º ? º ? º ? º" at bounding box center [268, 136] width 385 height 239
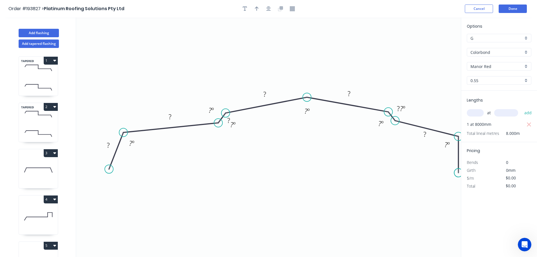
click at [459, 173] on circle at bounding box center [458, 172] width 8 height 8
click at [269, 10] on icon "button" at bounding box center [268, 8] width 5 height 5
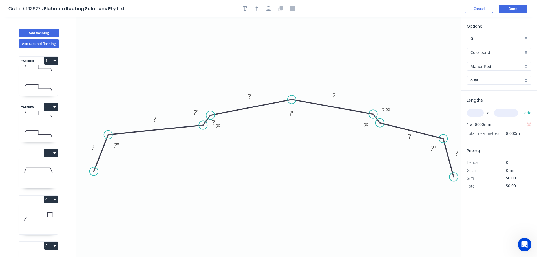
drag, startPoint x: 444, startPoint y: 175, endPoint x: 454, endPoint y: 177, distance: 10.2
click at [454, 177] on circle at bounding box center [453, 177] width 8 height 8
click at [93, 146] on tspan "?" at bounding box center [93, 146] width 3 height 9
click at [259, 10] on button "button" at bounding box center [257, 9] width 8 height 8
type input "$18.33"
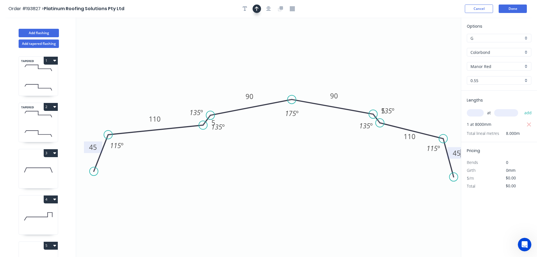
type input "$146.64"
click at [432, 44] on icon at bounding box center [432, 39] width 5 height 18
drag, startPoint x: 432, startPoint y: 44, endPoint x: 360, endPoint y: 61, distance: 73.6
click at [362, 61] on icon at bounding box center [370, 54] width 16 height 16
drag, startPoint x: 227, startPoint y: 129, endPoint x: 229, endPoint y: 144, distance: 14.8
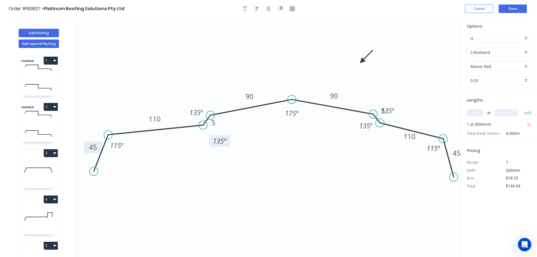
click at [229, 144] on rect at bounding box center [219, 141] width 21 height 12
click at [236, 158] on div "Hide angle" at bounding box center [248, 157] width 57 height 12
click at [405, 126] on div "Hide angle" at bounding box center [421, 127] width 57 height 12
click at [34, 30] on button "Add flashing" at bounding box center [39, 33] width 40 height 8
type input "$0.00"
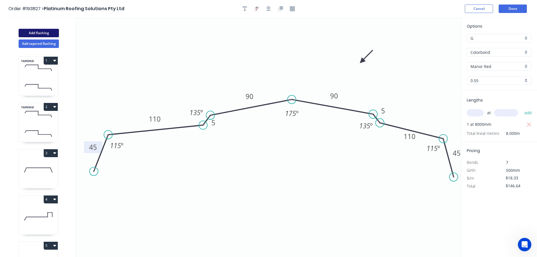
type input "$0.00"
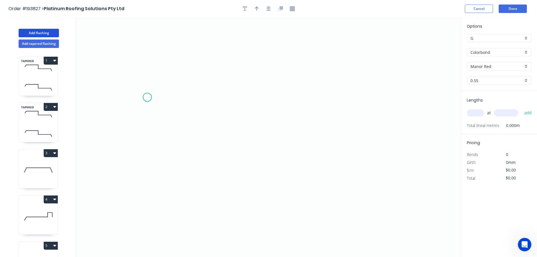
click at [147, 97] on icon "0" at bounding box center [268, 136] width 385 height 239
click at [160, 59] on icon at bounding box center [153, 78] width 12 height 38
click at [363, 61] on icon "0 ?" at bounding box center [268, 136] width 385 height 239
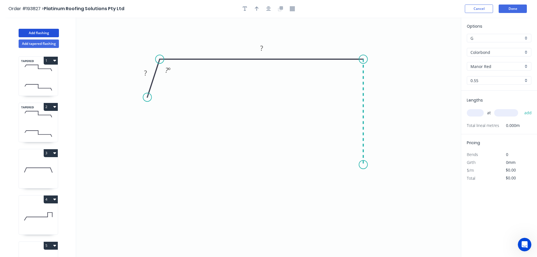
click at [363, 165] on icon "0 ? ? ? º" at bounding box center [268, 136] width 385 height 239
click at [382, 182] on icon "0 ? ? ? ? º" at bounding box center [268, 136] width 385 height 239
click at [364, 202] on icon "0 ? ? ? ? ? º" at bounding box center [268, 136] width 385 height 239
click at [364, 202] on circle at bounding box center [363, 201] width 8 height 8
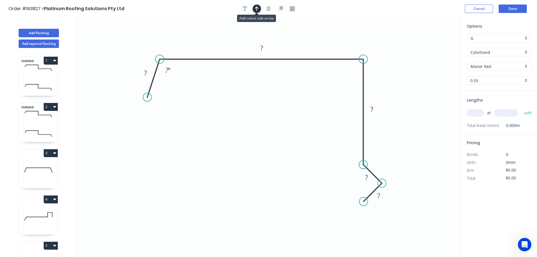
click at [258, 8] on icon "button" at bounding box center [257, 8] width 4 height 5
click at [433, 44] on icon at bounding box center [432, 39] width 5 height 18
drag, startPoint x: 433, startPoint y: 44, endPoint x: 396, endPoint y: 84, distance: 54.7
click at [405, 84] on icon at bounding box center [413, 77] width 16 height 16
click at [145, 73] on tspan "?" at bounding box center [145, 72] width 3 height 9
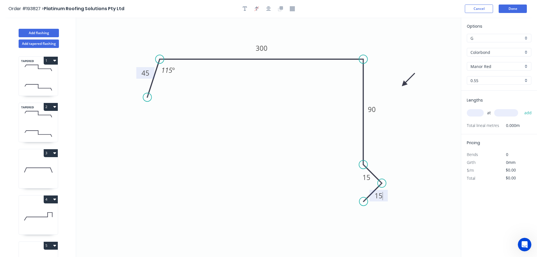
click at [475, 111] on input "text" at bounding box center [475, 112] width 17 height 7
type input "$15.95"
type input "2"
type input "6300"
click at [522, 108] on button "add" at bounding box center [528, 113] width 13 height 10
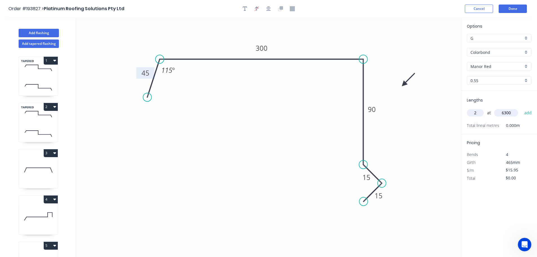
type input "$200.97"
click at [38, 31] on button "Add flashing" at bounding box center [39, 33] width 40 height 8
type input "$0.00"
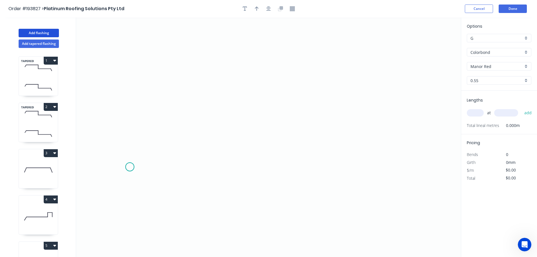
click at [130, 167] on icon "0" at bounding box center [268, 136] width 385 height 239
click at [147, 116] on icon at bounding box center [138, 141] width 17 height 51
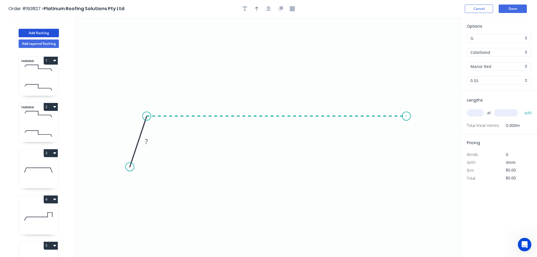
click at [407, 113] on icon "0 ?" at bounding box center [268, 136] width 385 height 239
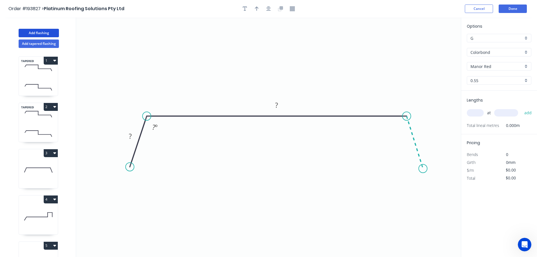
click at [423, 169] on icon "0 ? ? ? º" at bounding box center [268, 136] width 385 height 239
click at [423, 169] on circle at bounding box center [423, 168] width 8 height 8
click at [256, 10] on icon "button" at bounding box center [257, 8] width 4 height 5
click at [433, 44] on icon at bounding box center [432, 39] width 5 height 18
drag, startPoint x: 433, startPoint y: 44, endPoint x: 336, endPoint y: 63, distance: 98.3
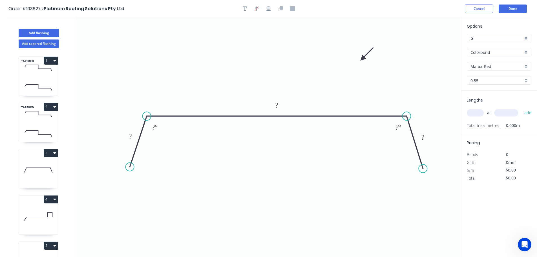
click at [359, 62] on icon at bounding box center [367, 54] width 16 height 16
click at [130, 136] on tspan "?" at bounding box center [130, 135] width 3 height 9
click at [471, 111] on input "text" at bounding box center [475, 112] width 17 height 7
type input "$20.45"
type input "2"
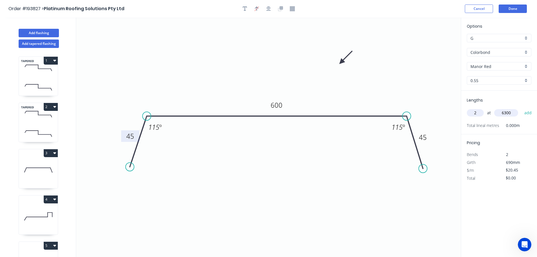
type input "6300"
click at [522, 108] on button "add" at bounding box center [528, 113] width 13 height 10
click at [530, 124] on icon "button" at bounding box center [529, 124] width 5 height 7
type input "$0.00"
click at [478, 112] on input "text" at bounding box center [475, 112] width 17 height 7
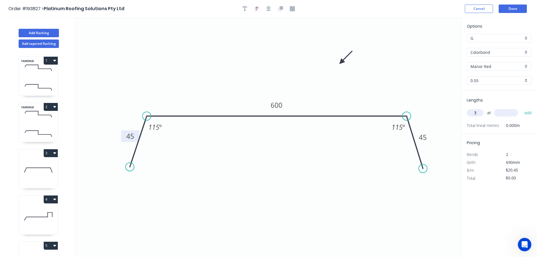
type input "3"
type input "6300"
click at [522, 108] on button "add" at bounding box center [528, 113] width 13 height 10
type input "$386.51"
click at [512, 6] on button "Done" at bounding box center [513, 9] width 28 height 8
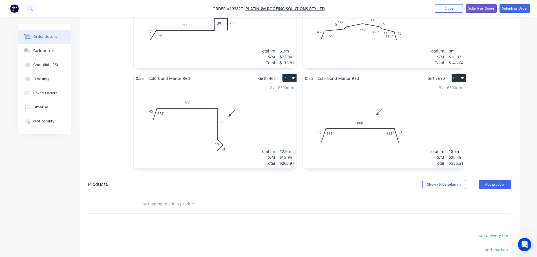
scroll to position [606, 0]
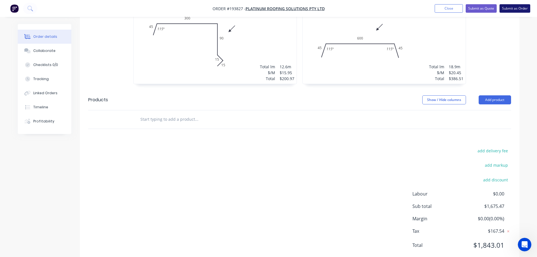
click at [522, 6] on button "Submit as Order" at bounding box center [515, 8] width 31 height 8
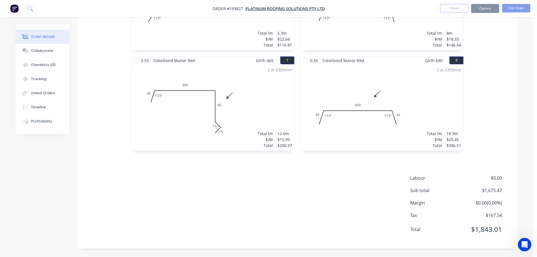
scroll to position [0, 0]
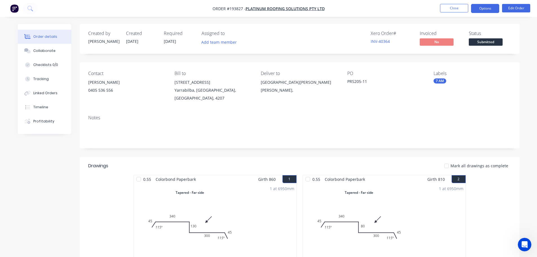
click at [485, 6] on button "Options" at bounding box center [485, 8] width 28 height 9
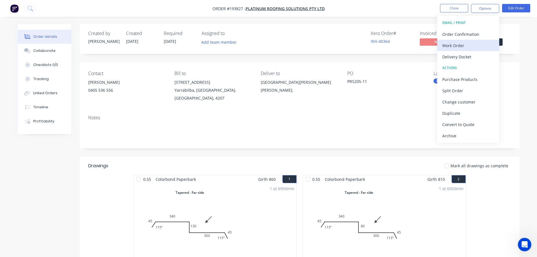
click at [457, 42] on div "Work Order" at bounding box center [468, 45] width 52 height 8
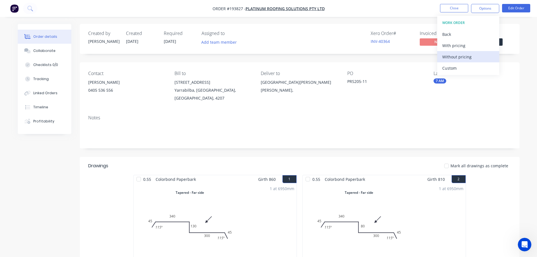
click at [455, 54] on div "Without pricing" at bounding box center [468, 57] width 52 height 8
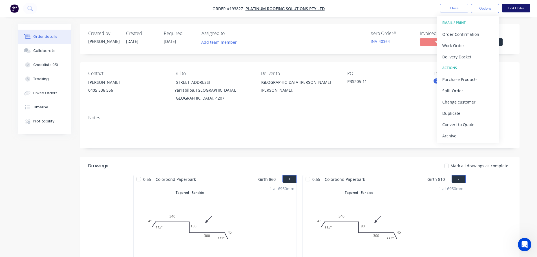
click at [516, 7] on button "Edit Order" at bounding box center [516, 8] width 28 height 8
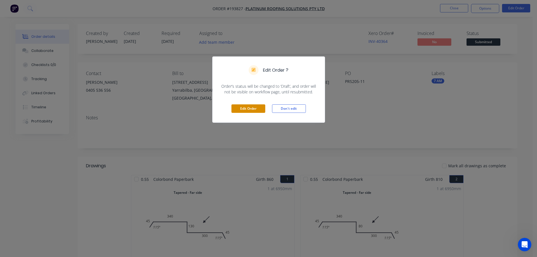
click at [248, 112] on button "Edit Order" at bounding box center [248, 108] width 34 height 8
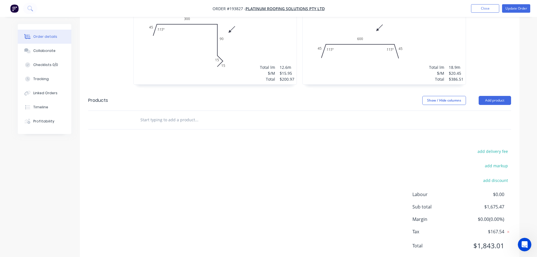
scroll to position [606, 0]
click at [501, 95] on button "Add product" at bounding box center [495, 99] width 32 height 9
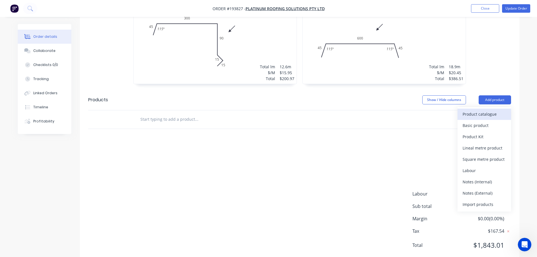
click at [473, 110] on div "Product catalogue" at bounding box center [484, 114] width 43 height 8
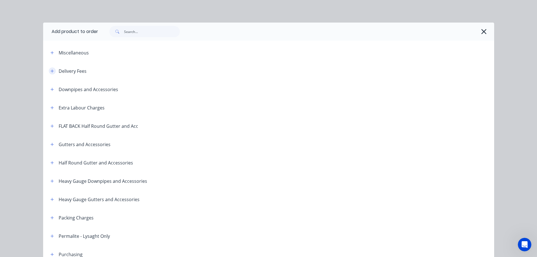
click at [49, 70] on button "button" at bounding box center [52, 70] width 7 height 7
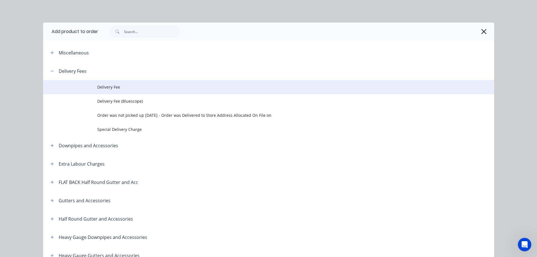
click at [97, 83] on td "Delivery Fee" at bounding box center [295, 87] width 397 height 14
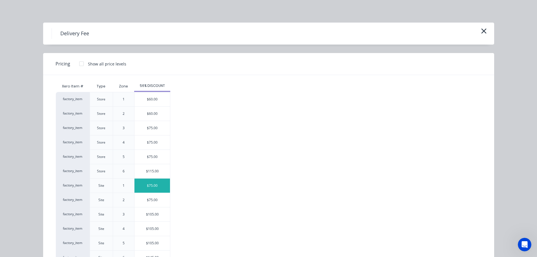
click at [149, 185] on div "$75.00" at bounding box center [152, 185] width 36 height 14
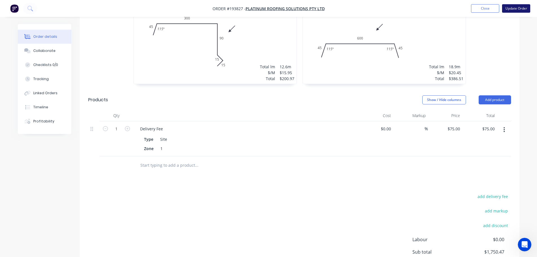
click at [520, 7] on button "Update Order" at bounding box center [516, 8] width 28 height 8
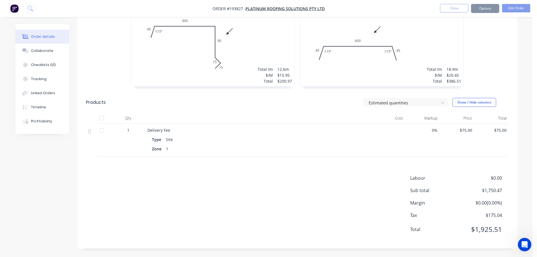
scroll to position [0, 0]
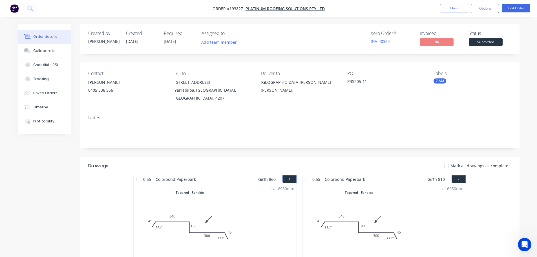
click at [460, 8] on button "Close" at bounding box center [454, 8] width 28 height 8
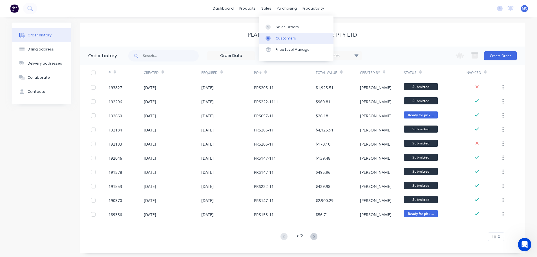
click at [281, 37] on div "Customers" at bounding box center [286, 38] width 20 height 5
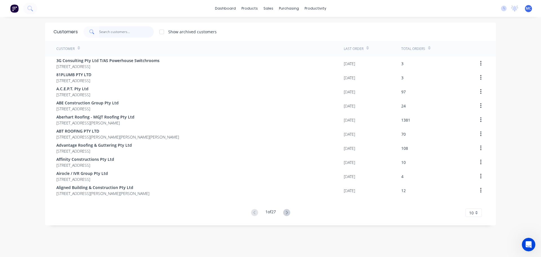
click at [119, 31] on input "text" at bounding box center [126, 31] width 55 height 11
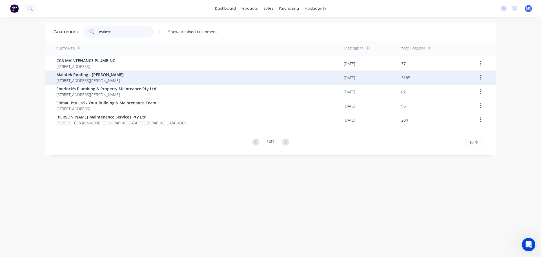
type input "mainte"
click at [68, 72] on span "Maintek Roofing - [PERSON_NAME]" at bounding box center [89, 75] width 67 height 6
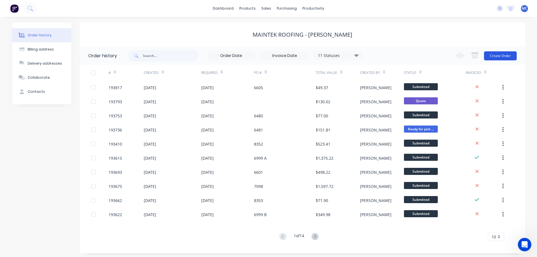
click at [504, 53] on button "Create Order" at bounding box center [500, 55] width 33 height 9
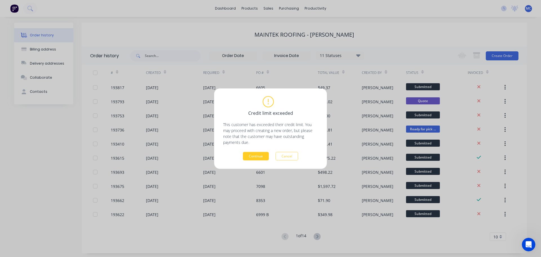
click at [255, 153] on button "Continue" at bounding box center [256, 156] width 26 height 8
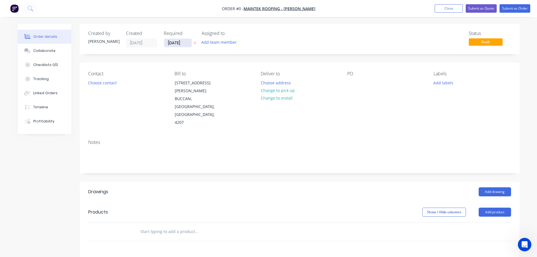
click at [175, 41] on input "[DATE]" at bounding box center [178, 43] width 28 height 8
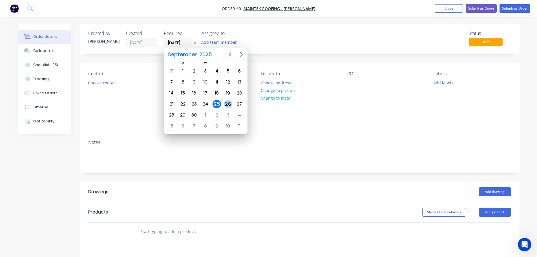
click at [229, 103] on div "26" at bounding box center [228, 104] width 8 height 8
type input "[DATE]"
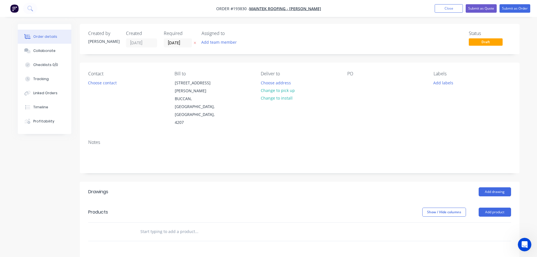
click at [443, 84] on button "Add labels" at bounding box center [444, 83] width 26 height 8
click at [443, 130] on div at bounding box center [443, 132] width 11 height 11
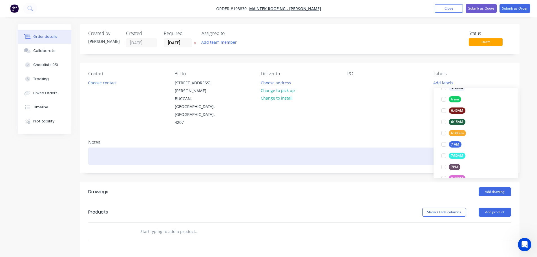
scroll to position [0, 0]
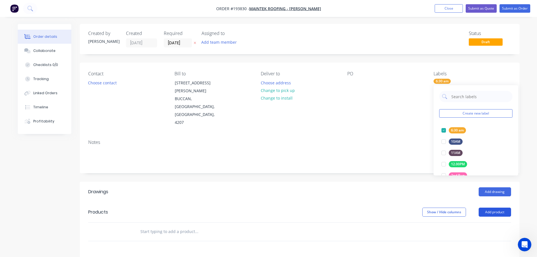
click at [491, 207] on button "Add product" at bounding box center [495, 211] width 32 height 9
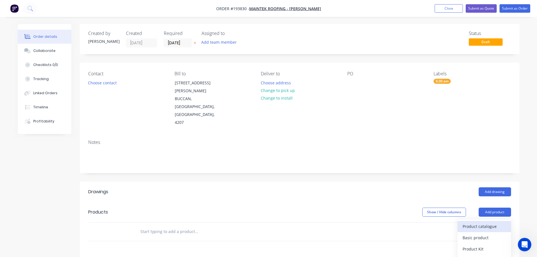
click at [483, 221] on button "Product catalogue" at bounding box center [485, 226] width 54 height 11
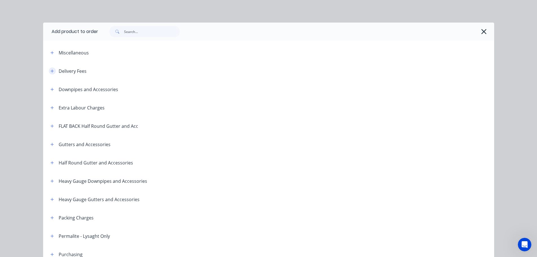
click at [50, 70] on icon "button" at bounding box center [51, 70] width 3 height 3
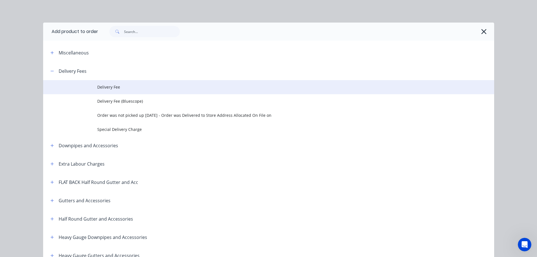
click at [116, 89] on span "Delivery Fee" at bounding box center [255, 87] width 317 height 6
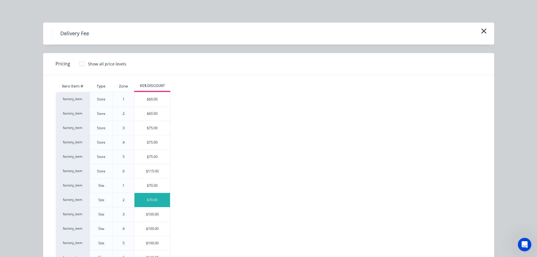
click at [151, 198] on div "$70.00" at bounding box center [152, 200] width 36 height 14
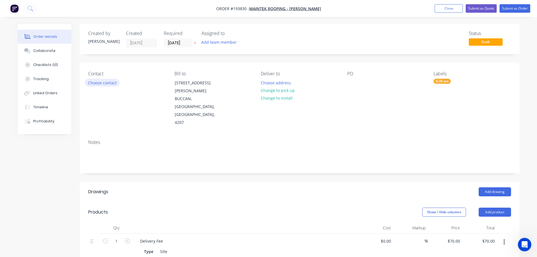
click at [100, 83] on button "Choose contact" at bounding box center [102, 83] width 35 height 8
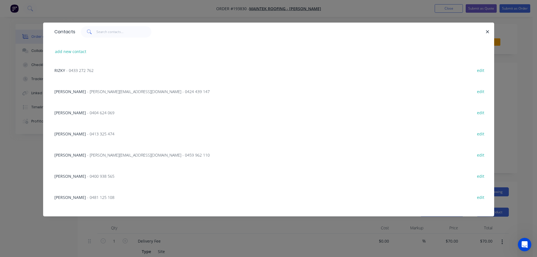
scroll to position [85, 0]
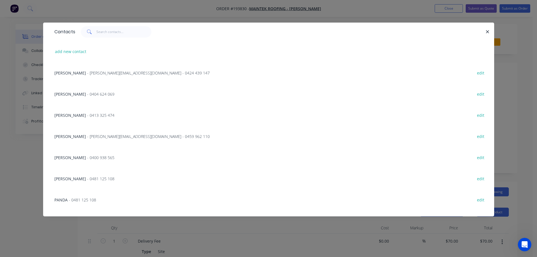
click at [82, 136] on span "[PERSON_NAME]" at bounding box center [70, 136] width 32 height 5
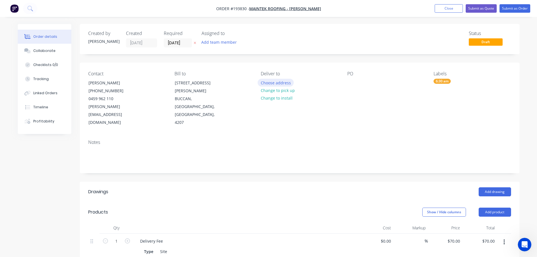
click at [277, 82] on button "Choose address" at bounding box center [276, 83] width 36 height 8
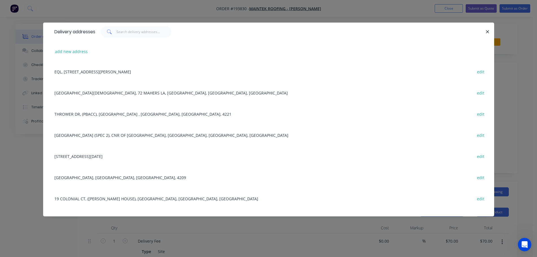
scroll to position [501, 0]
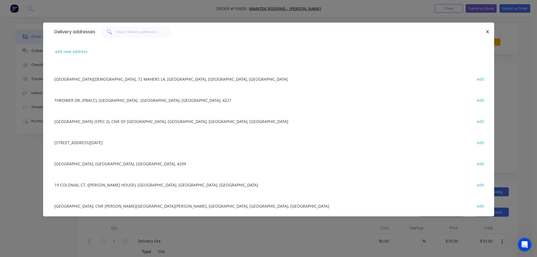
click at [120, 164] on div "[GEOGRAPHIC_DATA], [GEOGRAPHIC_DATA], [GEOGRAPHIC_DATA], 4209 edit" at bounding box center [269, 163] width 434 height 21
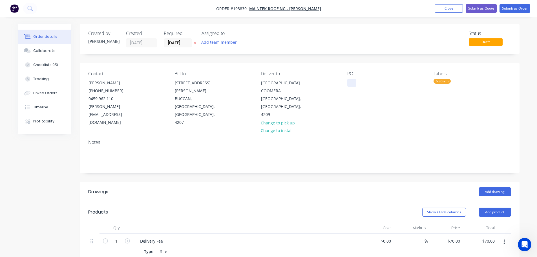
click at [353, 83] on div at bounding box center [351, 83] width 9 height 8
click at [497, 187] on button "Add drawing" at bounding box center [495, 191] width 32 height 9
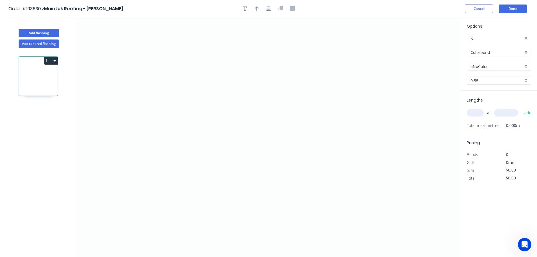
click at [480, 65] on input "aNoColor" at bounding box center [497, 66] width 53 height 6
click at [478, 74] on div "Monument" at bounding box center [499, 74] width 64 height 10
type input "Monument"
click at [478, 114] on input "text" at bounding box center [475, 112] width 17 height 7
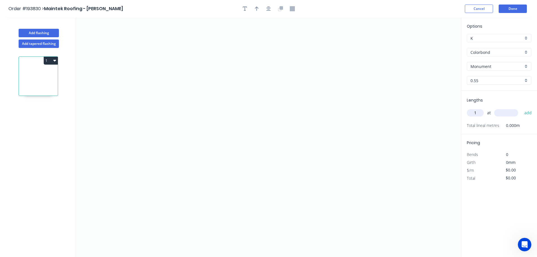
type input "1"
type input "1800"
click at [522, 108] on button "add" at bounding box center [528, 113] width 13 height 10
click at [240, 66] on icon "0" at bounding box center [268, 136] width 385 height 239
click at [321, 63] on icon "0" at bounding box center [268, 136] width 385 height 239
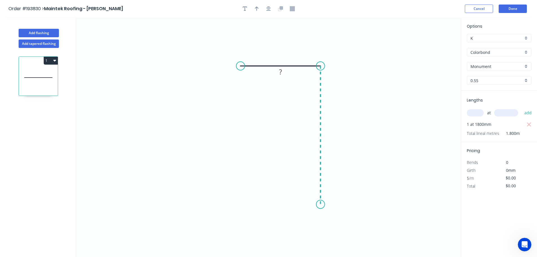
click at [317, 204] on icon "0 ?" at bounding box center [268, 136] width 385 height 239
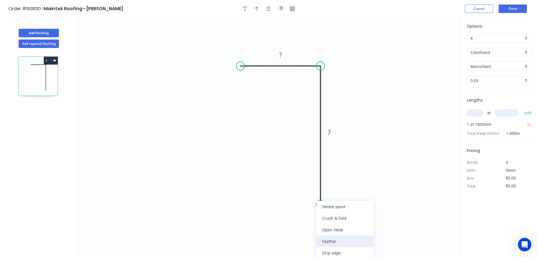
click at [334, 242] on div "Feather" at bounding box center [345, 241] width 57 height 12
drag, startPoint x: 316, startPoint y: 191, endPoint x: 299, endPoint y: 189, distance: 17.6
click at [299, 189] on rect at bounding box center [291, 192] width 22 height 12
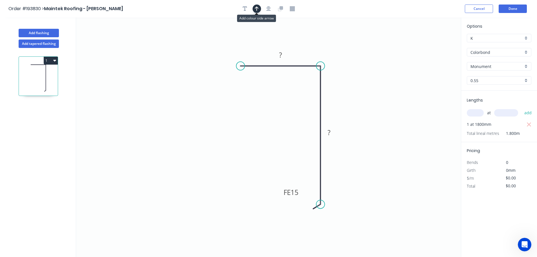
click at [255, 7] on icon "button" at bounding box center [257, 8] width 4 height 5
click at [433, 44] on icon at bounding box center [432, 39] width 5 height 18
drag, startPoint x: 433, startPoint y: 44, endPoint x: 374, endPoint y: 81, distance: 69.3
click at [374, 81] on icon at bounding box center [379, 76] width 16 height 16
click at [283, 54] on rect at bounding box center [280, 55] width 11 height 8
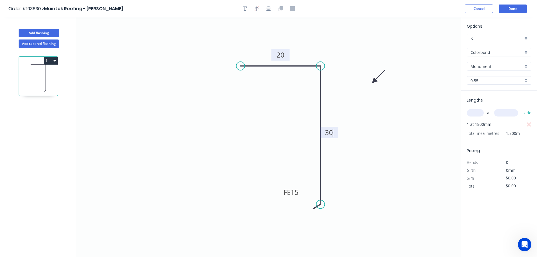
type input "$5.69"
click at [48, 58] on button "1" at bounding box center [51, 61] width 14 height 8
click at [33, 71] on div "Duplicate" at bounding box center [30, 74] width 43 height 8
type input "$0.00"
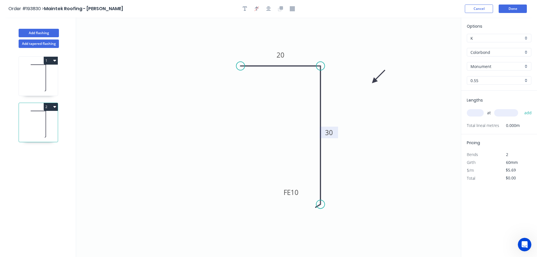
click at [330, 133] on tspan "30" at bounding box center [329, 132] width 8 height 9
click at [475, 111] on input "text" at bounding box center [475, 112] width 17 height 7
type input "1"
type input "2200"
click at [522, 108] on button "add" at bounding box center [528, 113] width 13 height 10
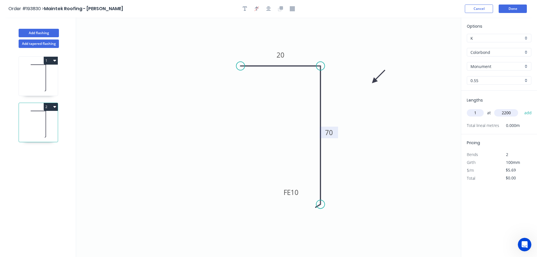
type input "$12.52"
click at [43, 33] on button "Add flashing" at bounding box center [39, 33] width 40 height 8
type input "$0.00"
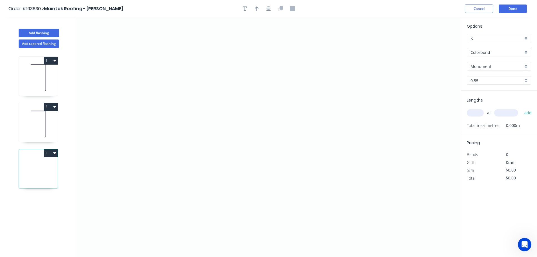
click at [487, 66] on input "Monument" at bounding box center [497, 66] width 53 height 6
click at [480, 92] on div "Manor Red" at bounding box center [499, 93] width 64 height 10
click at [475, 112] on input "text" at bounding box center [475, 112] width 17 height 7
click at [522, 108] on button "add" at bounding box center [528, 113] width 13 height 10
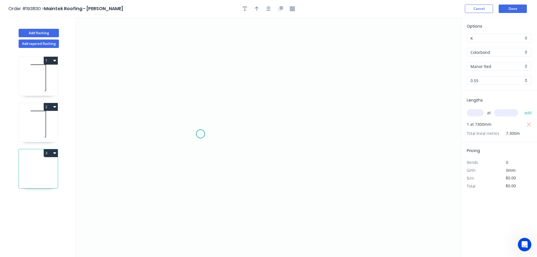
click at [201, 134] on icon "0" at bounding box center [268, 136] width 385 height 239
click at [202, 56] on icon "0" at bounding box center [268, 136] width 385 height 239
click at [303, 54] on icon "0 ?" at bounding box center [268, 136] width 385 height 239
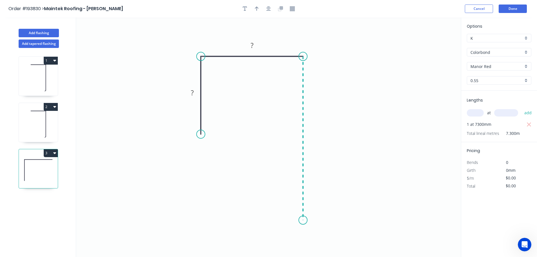
click at [303, 220] on icon "0 ? ?" at bounding box center [268, 136] width 385 height 239
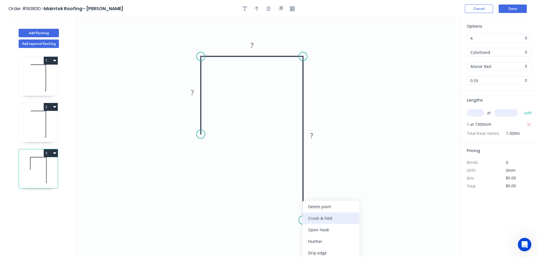
click at [313, 218] on div "Crush & Fold" at bounding box center [331, 218] width 57 height 12
click at [321, 240] on div "Flip bend" at bounding box center [332, 239] width 57 height 12
drag, startPoint x: 324, startPoint y: 207, endPoint x: 283, endPoint y: 209, distance: 41.2
click at [283, 209] on rect at bounding box center [273, 212] width 23 height 12
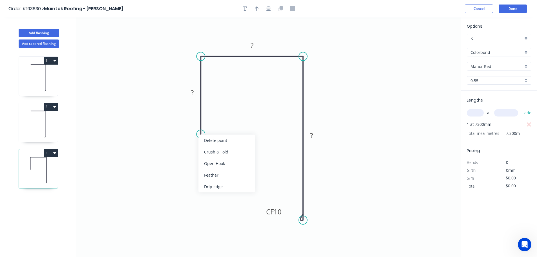
click at [212, 175] on div "Feather" at bounding box center [226, 175] width 57 height 12
click at [214, 167] on icon "0 FE 15 ? ? CF 10 ?" at bounding box center [268, 136] width 385 height 239
click at [213, 152] on div "Flip bend" at bounding box center [228, 152] width 57 height 12
drag, startPoint x: 222, startPoint y: 123, endPoint x: 239, endPoint y: 126, distance: 16.6
click at [239, 126] on rect at bounding box center [228, 127] width 22 height 12
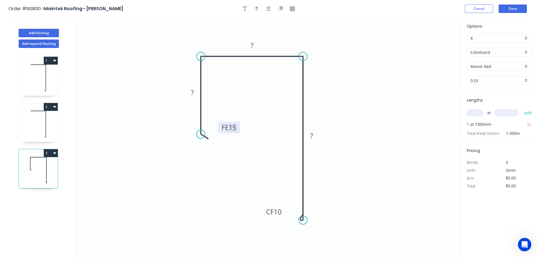
click at [232, 129] on tspan "15" at bounding box center [233, 127] width 8 height 9
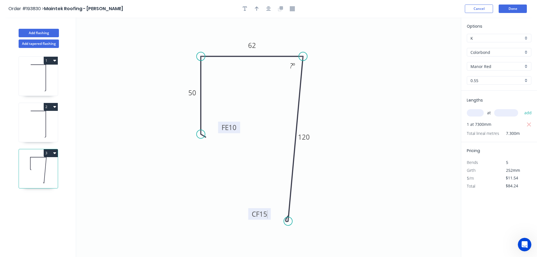
drag, startPoint x: 300, startPoint y: 221, endPoint x: 288, endPoint y: 221, distance: 11.8
click at [288, 221] on circle at bounding box center [288, 221] width 8 height 8
click at [292, 66] on tspan "?" at bounding box center [291, 65] width 3 height 9
click at [259, 8] on button "button" at bounding box center [257, 9] width 8 height 8
click at [432, 45] on icon at bounding box center [432, 39] width 5 height 18
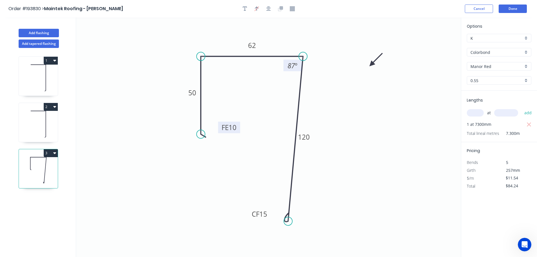
drag, startPoint x: 432, startPoint y: 45, endPoint x: 365, endPoint y: 67, distance: 70.9
click at [368, 67] on icon at bounding box center [376, 60] width 16 height 16
click at [507, 7] on button "Done" at bounding box center [513, 9] width 28 height 8
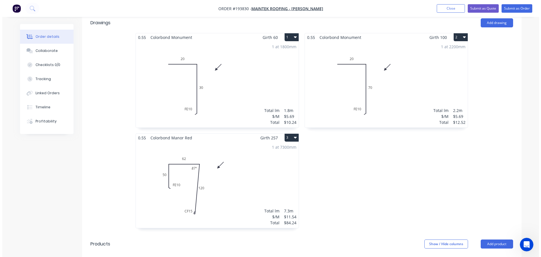
scroll to position [169, 0]
click at [516, 8] on button "Submit as Order" at bounding box center [515, 8] width 31 height 8
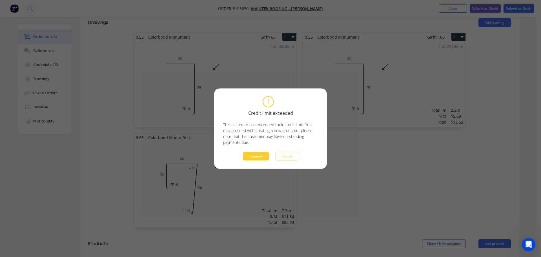
click at [257, 157] on button "Continue" at bounding box center [256, 156] width 26 height 8
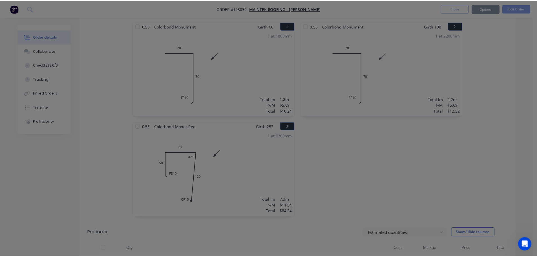
scroll to position [168, 0]
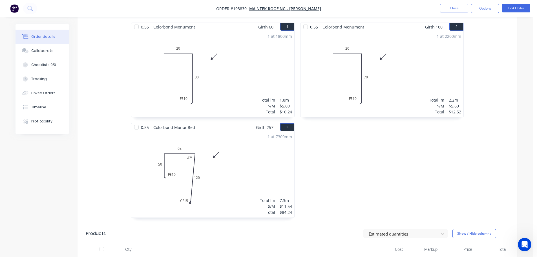
click at [485, 8] on button "Options" at bounding box center [485, 8] width 28 height 9
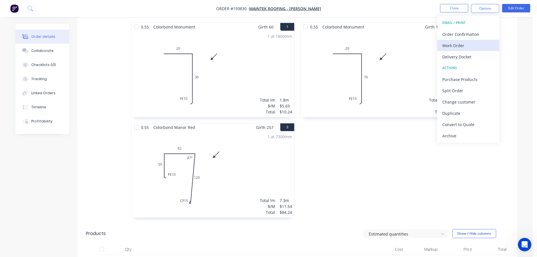
click at [456, 46] on div "Work Order" at bounding box center [468, 45] width 52 height 8
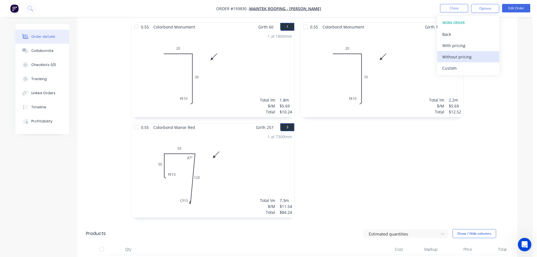
click at [456, 56] on div "Without pricing" at bounding box center [468, 57] width 52 height 8
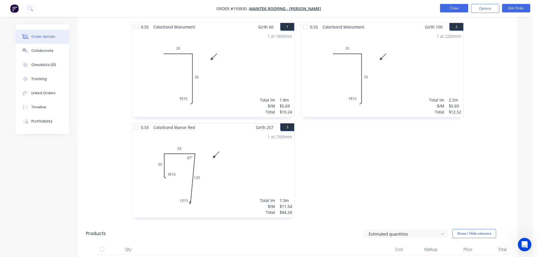
click at [451, 5] on button "Close" at bounding box center [454, 8] width 28 height 8
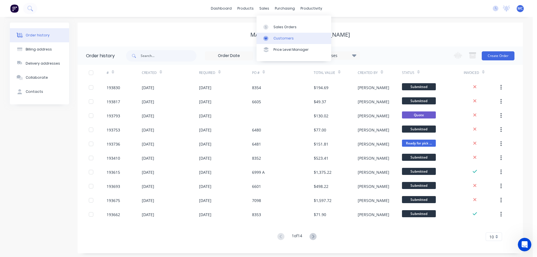
click at [280, 38] on div "Customers" at bounding box center [283, 38] width 20 height 5
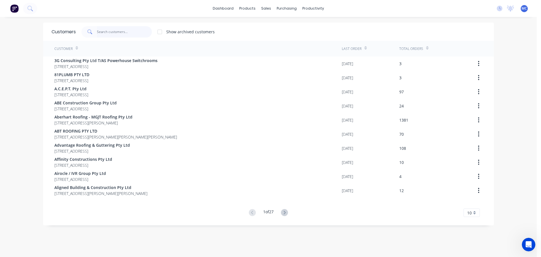
click at [114, 32] on input "text" at bounding box center [124, 31] width 55 height 11
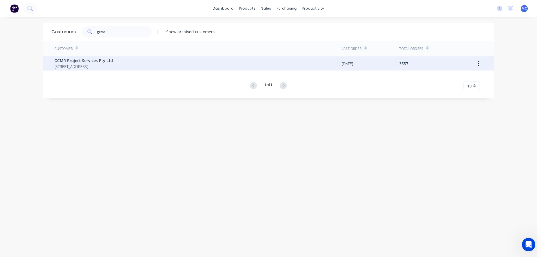
click at [75, 60] on span "GCMR Project Services Pty Ltd" at bounding box center [83, 61] width 59 height 6
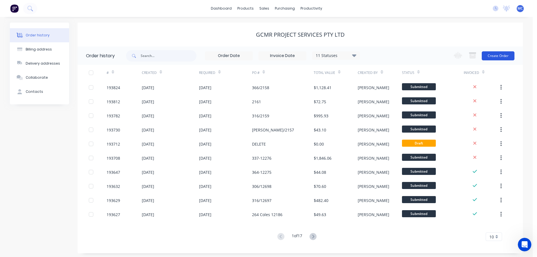
click at [494, 55] on button "Create Order" at bounding box center [498, 55] width 33 height 9
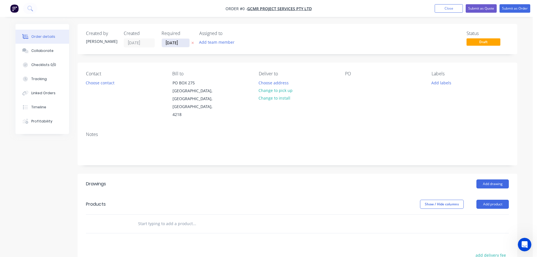
click at [174, 43] on input "[DATE]" at bounding box center [176, 43] width 28 height 8
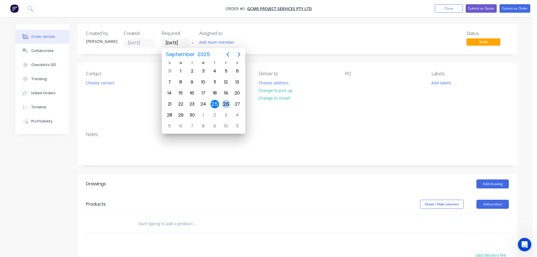
click at [226, 101] on div "26" at bounding box center [226, 104] width 8 height 8
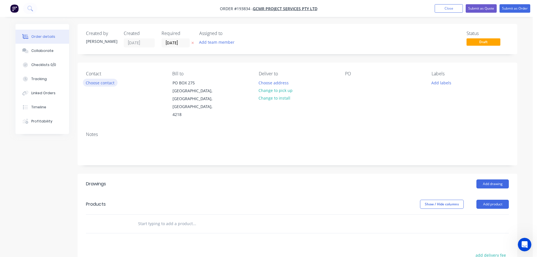
click at [106, 83] on button "Choose contact" at bounding box center [100, 83] width 35 height 8
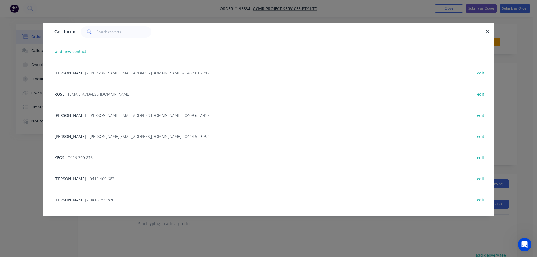
click at [102, 116] on span "- [PERSON_NAME][EMAIL_ADDRESS][DOMAIN_NAME] - 0409 687 439" at bounding box center [148, 114] width 123 height 5
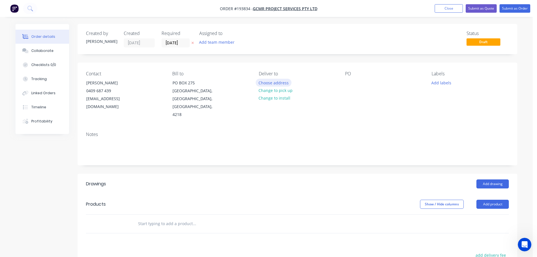
click at [264, 81] on button "Choose address" at bounding box center [274, 83] width 36 height 8
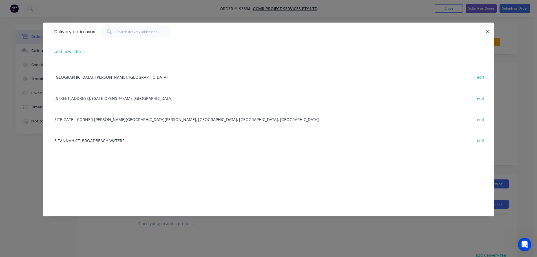
scroll to position [15, 0]
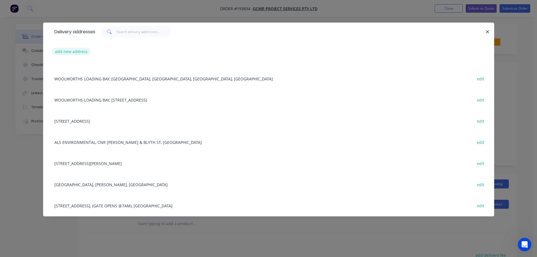
click at [73, 51] on button "add new address" at bounding box center [71, 52] width 39 height 8
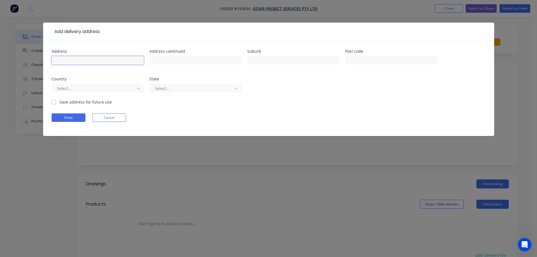
click at [68, 57] on input "text" at bounding box center [98, 60] width 92 height 8
click button "Done" at bounding box center [69, 117] width 34 height 8
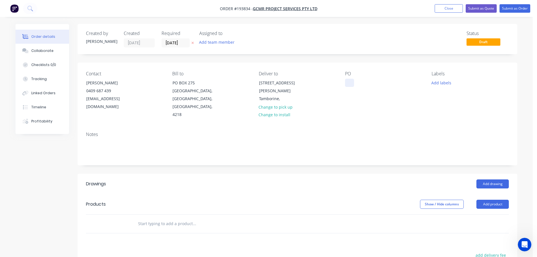
click at [350, 82] on div at bounding box center [349, 83] width 9 height 8
click at [493, 179] on button "Add drawing" at bounding box center [492, 183] width 32 height 9
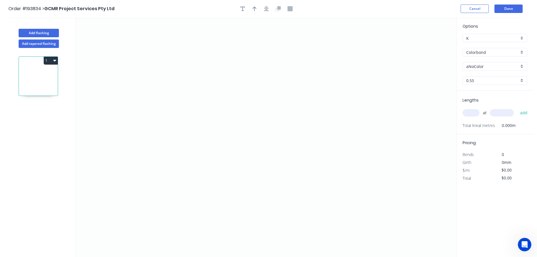
click at [477, 65] on input "aNoColor" at bounding box center [492, 66] width 53 height 6
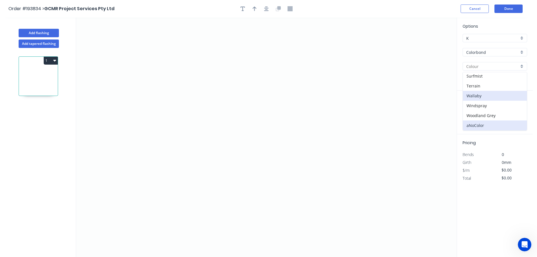
scroll to position [10, 0]
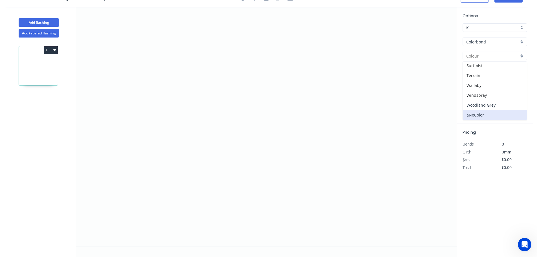
click at [477, 106] on div "Woodland Grey" at bounding box center [495, 105] width 64 height 10
click at [473, 103] on input "text" at bounding box center [471, 102] width 17 height 7
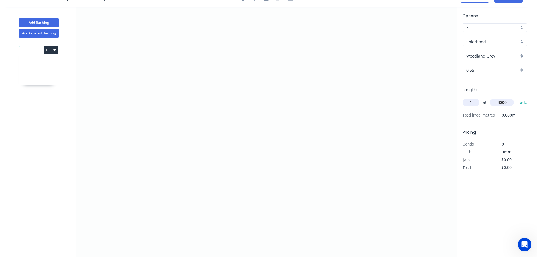
click at [517, 98] on button "add" at bounding box center [523, 103] width 13 height 10
click at [158, 136] on icon "0" at bounding box center [266, 126] width 381 height 239
click at [172, 86] on icon at bounding box center [165, 111] width 14 height 50
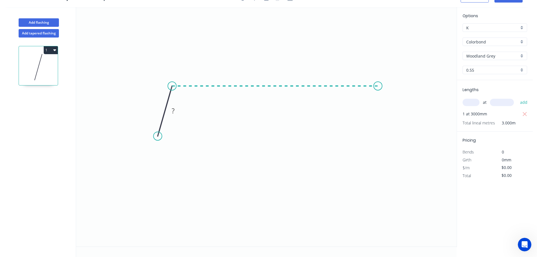
click at [378, 77] on icon "0 ?" at bounding box center [266, 126] width 381 height 239
click at [394, 134] on icon "0 ? ? ? º" at bounding box center [266, 126] width 381 height 239
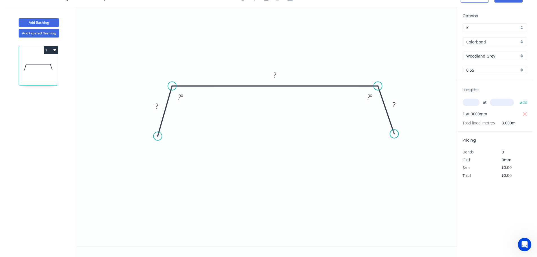
click at [394, 134] on circle at bounding box center [394, 133] width 8 height 8
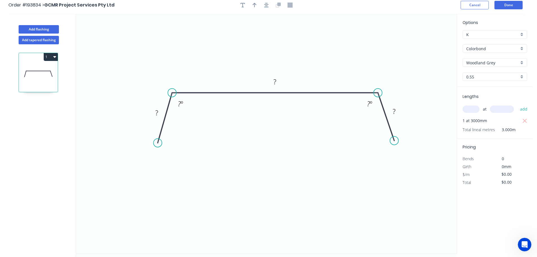
scroll to position [0, 0]
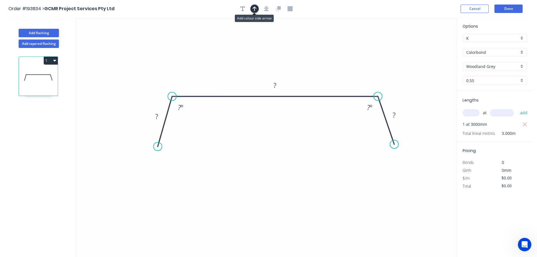
click at [256, 10] on icon "button" at bounding box center [255, 8] width 4 height 5
click at [428, 46] on icon at bounding box center [428, 39] width 5 height 18
drag, startPoint x: 428, startPoint y: 46, endPoint x: 302, endPoint y: 60, distance: 127.2
click at [354, 51] on icon at bounding box center [362, 44] width 16 height 16
click at [158, 116] on tspan "?" at bounding box center [156, 116] width 3 height 9
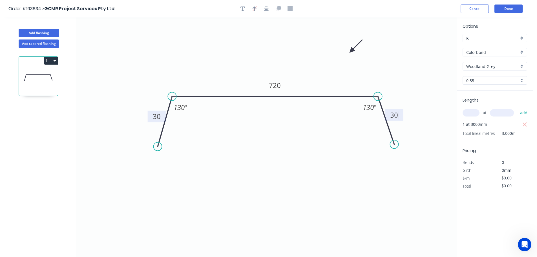
click at [54, 59] on icon "button" at bounding box center [54, 60] width 3 height 5
click at [16, 73] on div "Duplicate" at bounding box center [30, 74] width 43 height 8
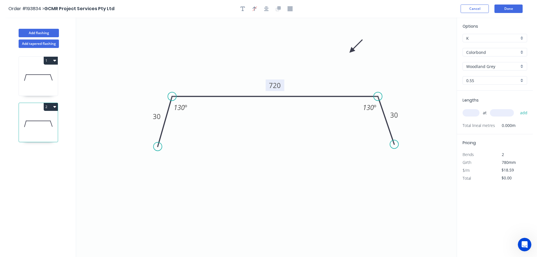
click at [277, 85] on tspan "720" at bounding box center [275, 85] width 12 height 9
click at [473, 111] on input "text" at bounding box center [471, 112] width 17 height 7
click at [517, 108] on button "add" at bounding box center [523, 113] width 13 height 10
click at [511, 8] on button "Done" at bounding box center [508, 9] width 28 height 8
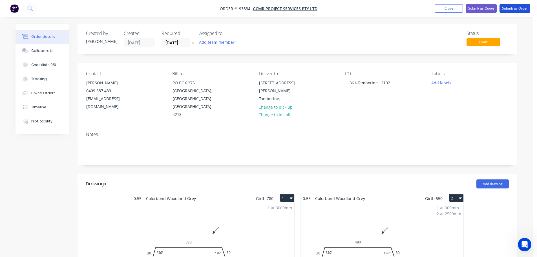
click at [511, 8] on button "Submit as Order" at bounding box center [515, 8] width 31 height 8
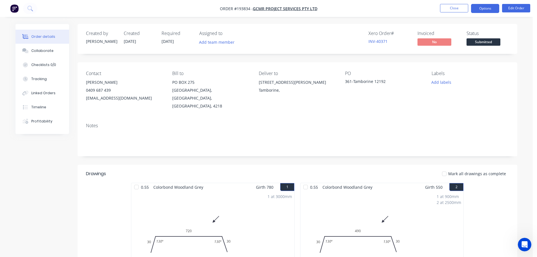
click at [484, 8] on button "Options" at bounding box center [485, 8] width 28 height 9
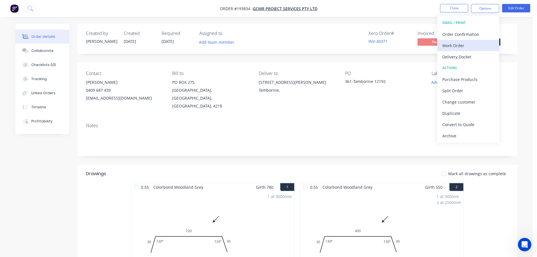
click at [458, 47] on div "Work Order" at bounding box center [468, 45] width 52 height 8
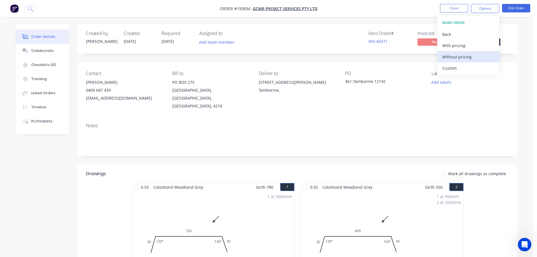
click at [457, 58] on div "Without pricing" at bounding box center [468, 57] width 52 height 8
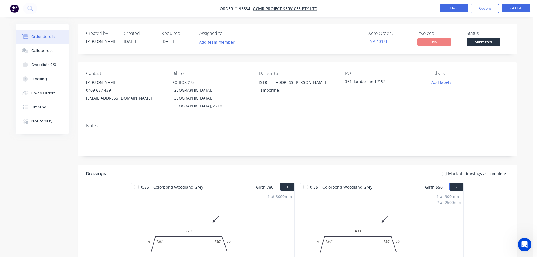
click at [450, 6] on button "Close" at bounding box center [454, 8] width 28 height 8
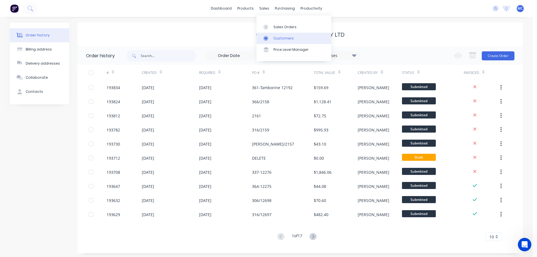
click at [278, 37] on div "Customers" at bounding box center [283, 38] width 20 height 5
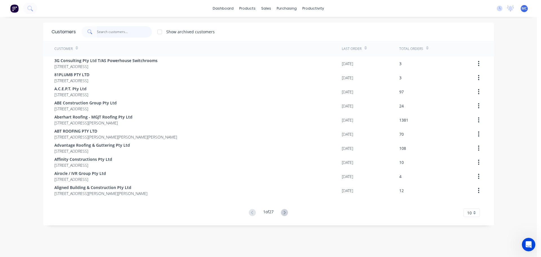
click at [125, 29] on input "text" at bounding box center [124, 31] width 55 height 11
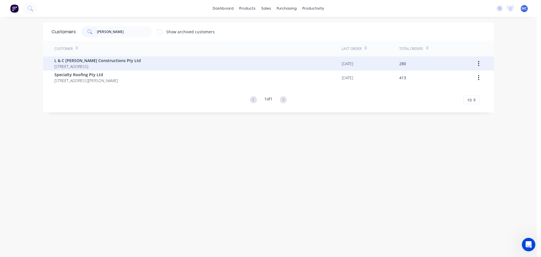
click at [84, 59] on span "L & C [PERSON_NAME] Constructions Pty Ltd" at bounding box center [97, 61] width 87 height 6
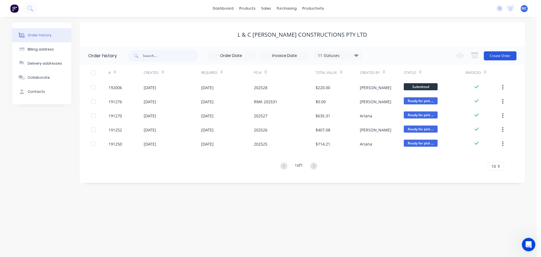
click at [498, 56] on button "Create Order" at bounding box center [500, 55] width 33 height 9
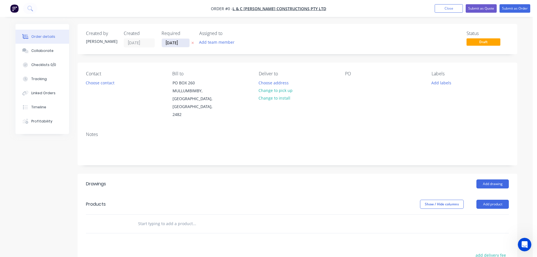
click at [170, 44] on input "[DATE]" at bounding box center [176, 43] width 28 height 8
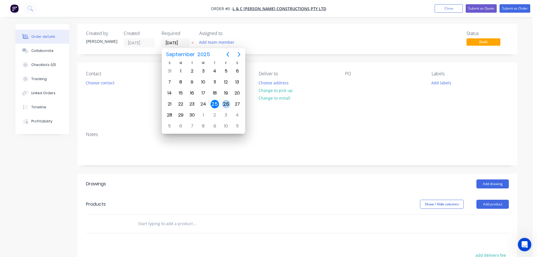
click at [228, 104] on div "26" at bounding box center [226, 104] width 8 height 8
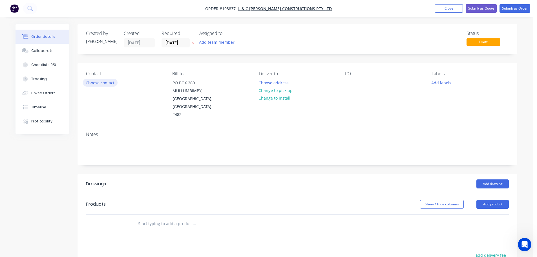
click at [106, 83] on button "Choose contact" at bounding box center [100, 83] width 35 height 8
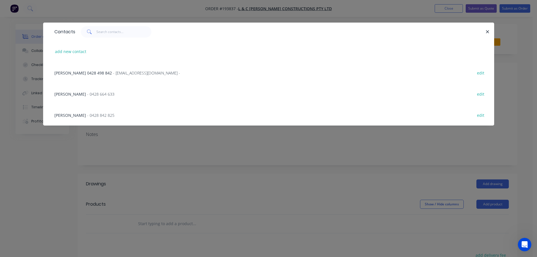
click at [87, 92] on span "- 0428 664 633" at bounding box center [100, 93] width 27 height 5
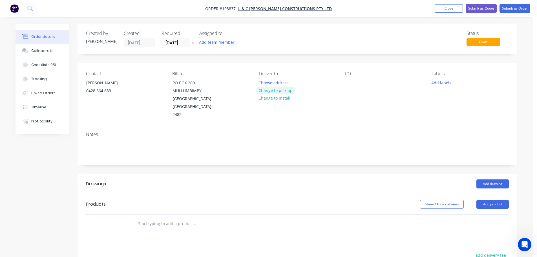
click at [275, 91] on button "Change to pick up" at bounding box center [276, 91] width 40 height 8
click at [262, 80] on div at bounding box center [263, 83] width 9 height 8
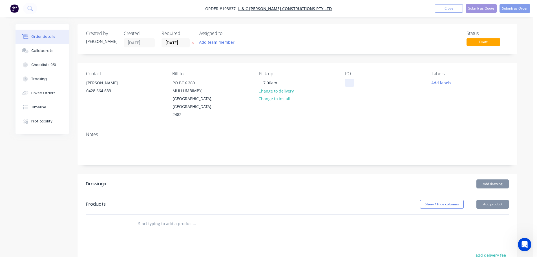
click at [349, 81] on div at bounding box center [349, 83] width 9 height 8
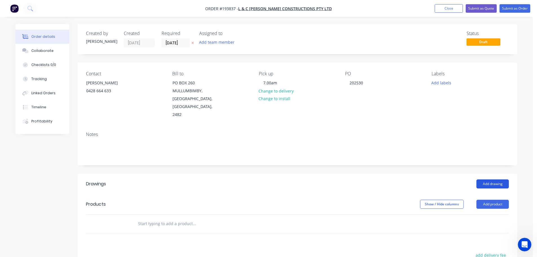
click at [497, 179] on button "Add drawing" at bounding box center [492, 183] width 32 height 9
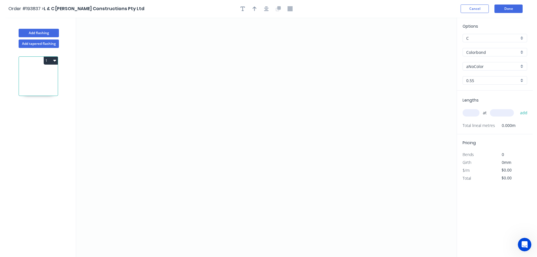
click at [480, 65] on input "aNoColor" at bounding box center [492, 66] width 53 height 6
click at [476, 96] on div "Classic Cream" at bounding box center [495, 97] width 64 height 10
click at [473, 112] on input "text" at bounding box center [471, 112] width 17 height 7
click at [517, 108] on button "add" at bounding box center [523, 113] width 13 height 10
click at [348, 74] on icon "0" at bounding box center [266, 136] width 381 height 239
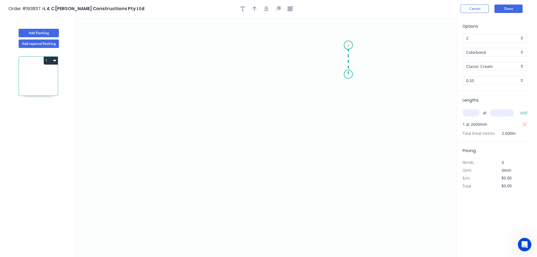
click at [348, 45] on icon at bounding box center [348, 59] width 0 height 29
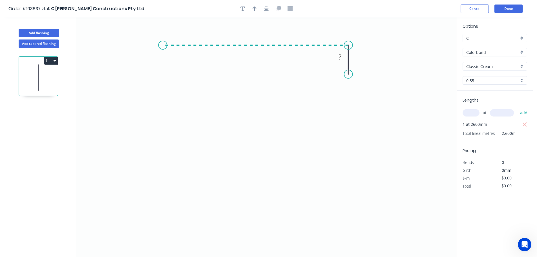
click at [163, 41] on icon "0 ?" at bounding box center [266, 136] width 381 height 239
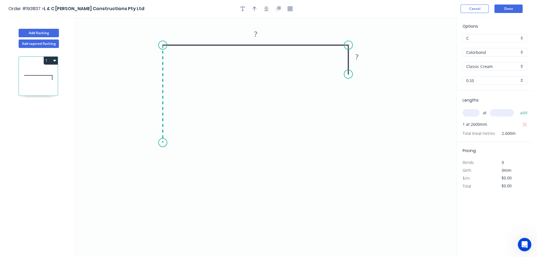
click at [164, 143] on icon "0 ? ?" at bounding box center [266, 136] width 381 height 239
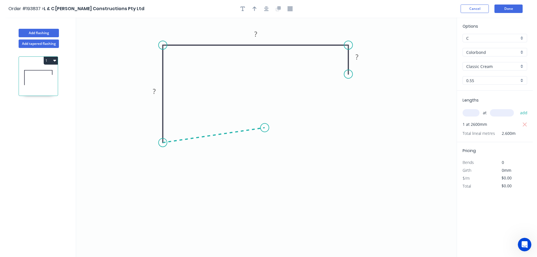
click at [265, 128] on icon at bounding box center [214, 135] width 102 height 15
click at [265, 128] on circle at bounding box center [264, 127] width 8 height 8
click at [217, 142] on rect at bounding box center [214, 141] width 11 height 8
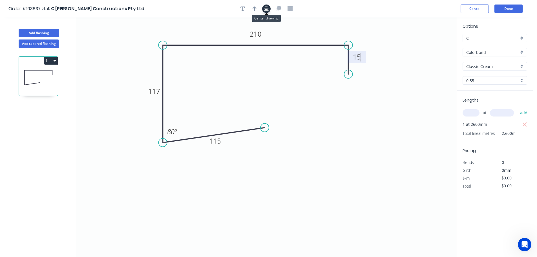
click at [264, 9] on icon "button" at bounding box center [266, 8] width 5 height 5
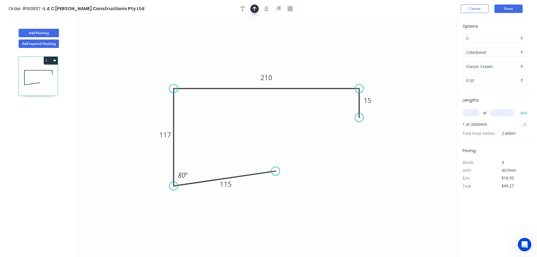
click at [257, 10] on button "button" at bounding box center [254, 9] width 8 height 8
click at [429, 44] on icon at bounding box center [428, 39] width 5 height 18
drag, startPoint x: 429, startPoint y: 44, endPoint x: 350, endPoint y: 49, distance: 79.1
click at [350, 49] on icon at bounding box center [354, 44] width 16 height 16
click at [48, 59] on button "1" at bounding box center [51, 61] width 14 height 8
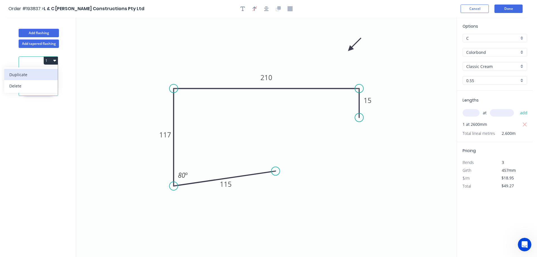
click at [29, 73] on div "Duplicate" at bounding box center [30, 74] width 43 height 8
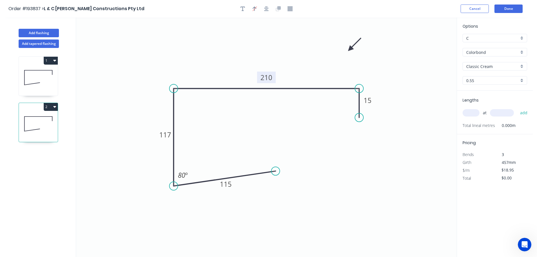
click at [268, 78] on tspan "210" at bounding box center [266, 77] width 12 height 9
click at [476, 112] on input "text" at bounding box center [471, 112] width 17 height 7
click at [517, 108] on button "add" at bounding box center [523, 113] width 13 height 10
click at [49, 105] on button "2" at bounding box center [51, 107] width 14 height 8
click at [23, 121] on div "Duplicate" at bounding box center [30, 121] width 43 height 8
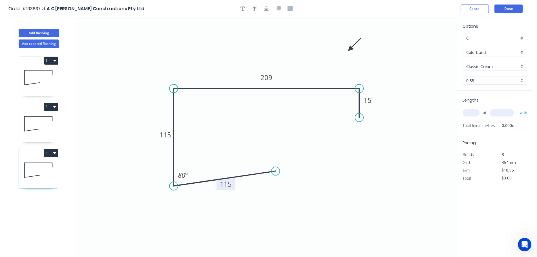
click at [229, 185] on tspan "115" at bounding box center [226, 183] width 12 height 9
click at [472, 112] on input "text" at bounding box center [471, 112] width 17 height 7
click at [517, 108] on button "add" at bounding box center [523, 113] width 13 height 10
click at [52, 151] on button "3" at bounding box center [51, 153] width 14 height 8
click at [24, 166] on div "Duplicate" at bounding box center [30, 167] width 43 height 8
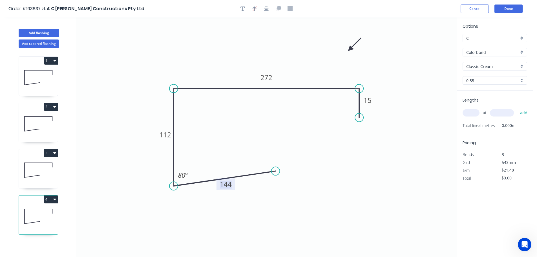
click at [228, 185] on tspan "144" at bounding box center [226, 183] width 12 height 9
click at [468, 112] on input "text" at bounding box center [471, 112] width 17 height 7
click at [517, 108] on button "add" at bounding box center [523, 113] width 13 height 10
click at [48, 200] on button "4" at bounding box center [51, 199] width 14 height 8
click at [30, 213] on div "Duplicate" at bounding box center [30, 213] width 43 height 8
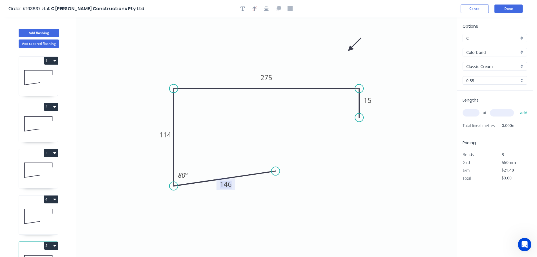
click at [229, 183] on tspan "146" at bounding box center [226, 183] width 12 height 9
click at [475, 112] on input "text" at bounding box center [471, 112] width 17 height 7
click at [517, 108] on button "add" at bounding box center [523, 113] width 13 height 10
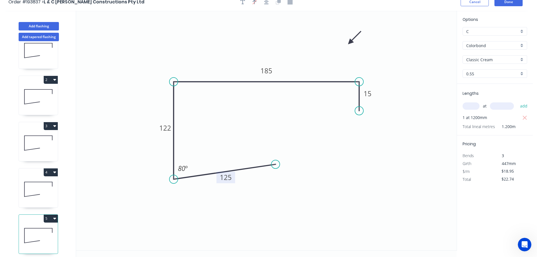
scroll to position [10, 0]
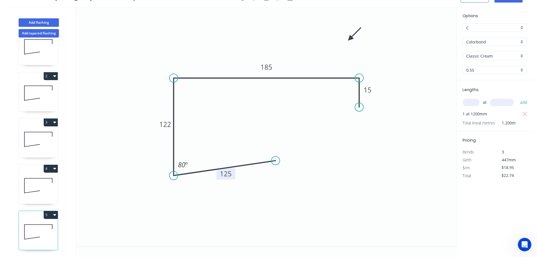
click at [48, 211] on button "5" at bounding box center [51, 215] width 14 height 8
click at [15, 225] on div "Duplicate" at bounding box center [30, 229] width 43 height 8
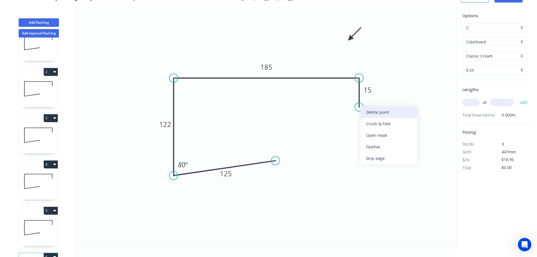
click at [379, 112] on div "Delete point" at bounding box center [389, 112] width 57 height 12
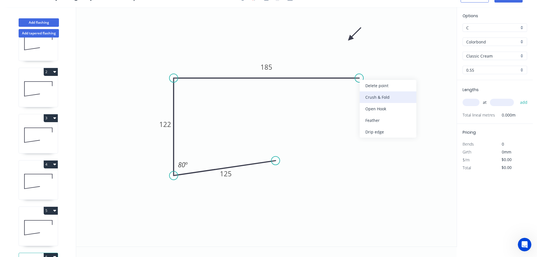
click at [373, 96] on div "Crush & Fold" at bounding box center [388, 97] width 57 height 12
click at [372, 96] on div "Flip bend" at bounding box center [388, 95] width 57 height 12
drag, startPoint x: 377, startPoint y: 89, endPoint x: 374, endPoint y: 102, distance: 13.1
click at [374, 95] on rect at bounding box center [366, 89] width 23 height 12
click at [367, 99] on tspan "10" at bounding box center [367, 99] width 8 height 9
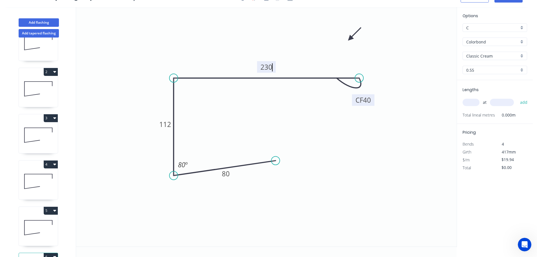
click at [475, 102] on input "text" at bounding box center [471, 102] width 17 height 7
click at [517, 98] on button "add" at bounding box center [523, 103] width 13 height 10
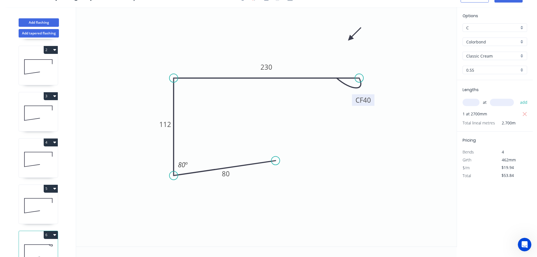
scroll to position [71, 0]
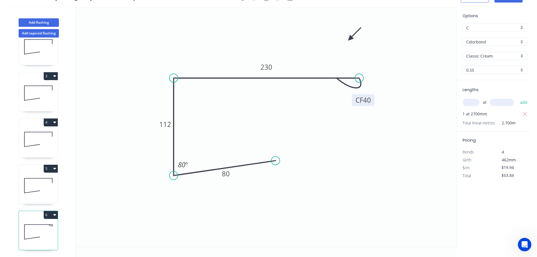
click at [48, 211] on button "6" at bounding box center [51, 215] width 14 height 8
click at [24, 225] on div "Duplicate" at bounding box center [30, 229] width 43 height 8
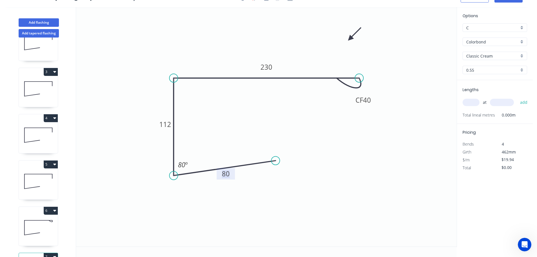
click at [226, 176] on tspan "80" at bounding box center [226, 173] width 8 height 9
click at [477, 102] on input "text" at bounding box center [471, 102] width 17 height 7
click at [517, 98] on button "add" at bounding box center [523, 103] width 13 height 10
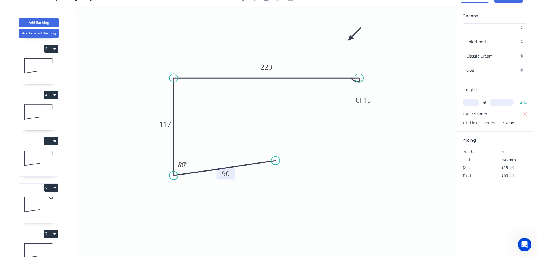
scroll to position [117, 0]
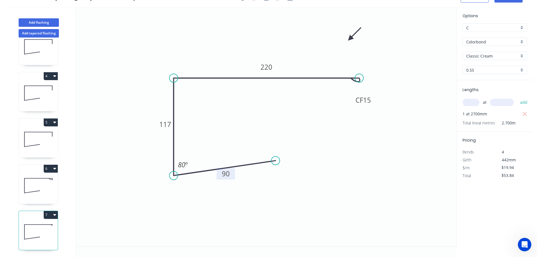
click at [48, 211] on button "7" at bounding box center [51, 215] width 14 height 8
click at [22, 225] on div "Duplicate" at bounding box center [30, 229] width 43 height 8
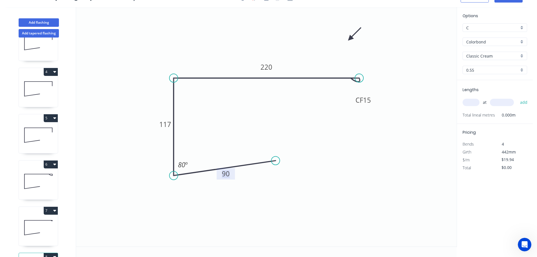
click at [228, 174] on tspan "90" at bounding box center [226, 173] width 8 height 9
click at [473, 100] on input "text" at bounding box center [471, 102] width 17 height 7
click at [517, 98] on button "add" at bounding box center [523, 103] width 13 height 10
click at [41, 178] on icon at bounding box center [38, 181] width 39 height 36
click at [49, 163] on button "6" at bounding box center [51, 164] width 14 height 8
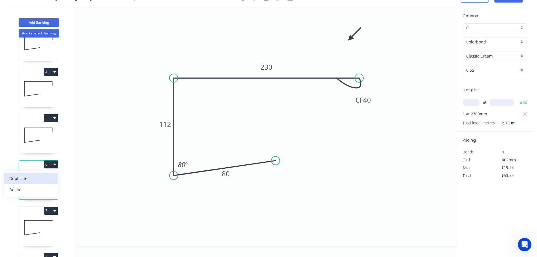
click at [19, 177] on div "Duplicate" at bounding box center [30, 178] width 43 height 8
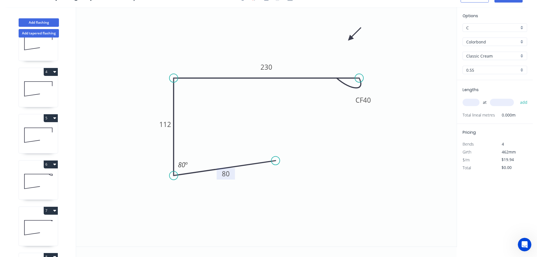
click at [226, 175] on tspan "80" at bounding box center [226, 173] width 8 height 9
click at [471, 102] on input "text" at bounding box center [471, 102] width 17 height 7
click at [517, 98] on button "add" at bounding box center [523, 103] width 13 height 10
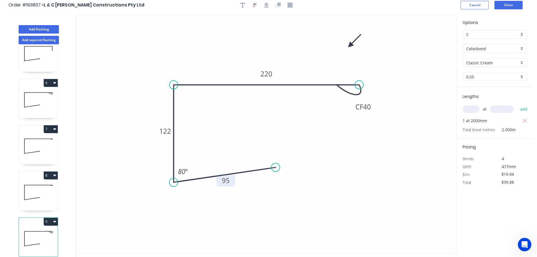
scroll to position [0, 0]
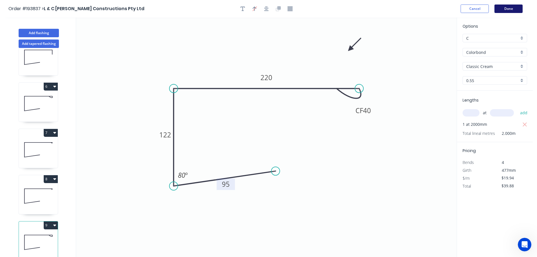
click at [511, 7] on button "Done" at bounding box center [508, 9] width 28 height 8
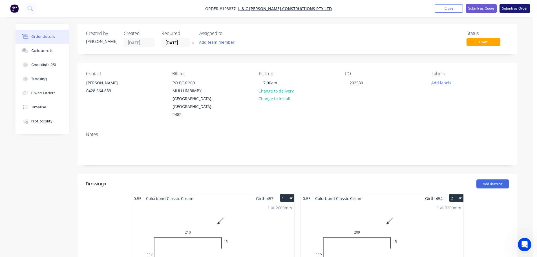
click at [516, 9] on button "Submit as Order" at bounding box center [515, 8] width 31 height 8
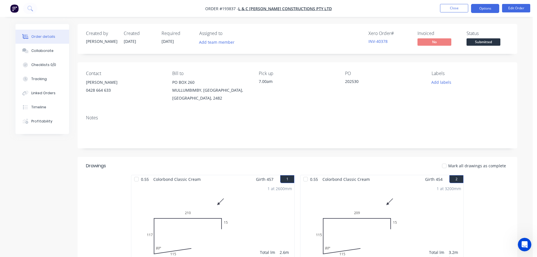
click at [482, 6] on button "Options" at bounding box center [485, 8] width 28 height 9
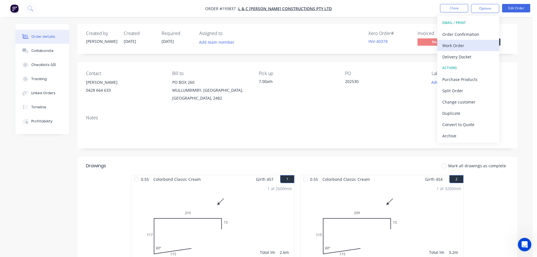
click at [454, 46] on div "Work Order" at bounding box center [468, 45] width 52 height 8
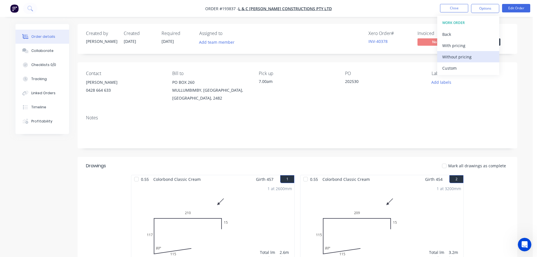
click at [450, 56] on div "Without pricing" at bounding box center [468, 57] width 52 height 8
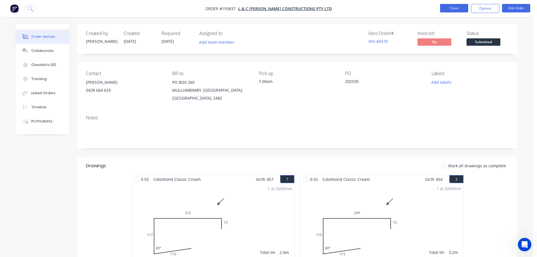
click at [451, 9] on button "Close" at bounding box center [454, 8] width 28 height 8
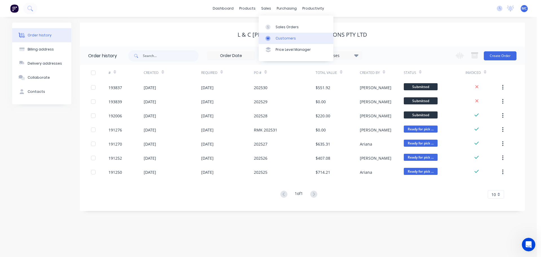
click at [287, 36] on div "Customers" at bounding box center [286, 38] width 20 height 5
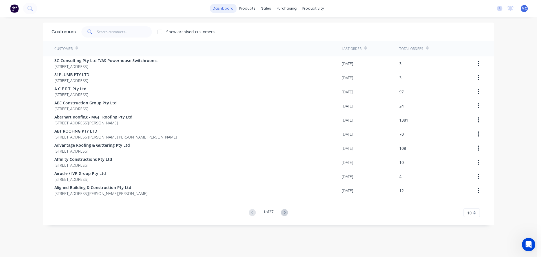
click at [226, 8] on link "dashboard" at bounding box center [223, 8] width 27 height 8
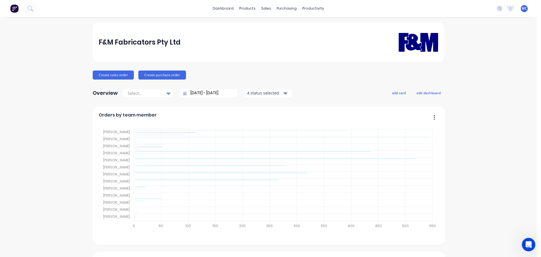
click at [205, 92] on input "[DATE] - [DATE]" at bounding box center [211, 93] width 48 height 8
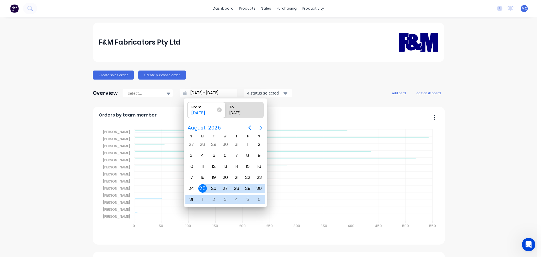
click at [260, 127] on icon "Next page" at bounding box center [261, 127] width 7 height 7
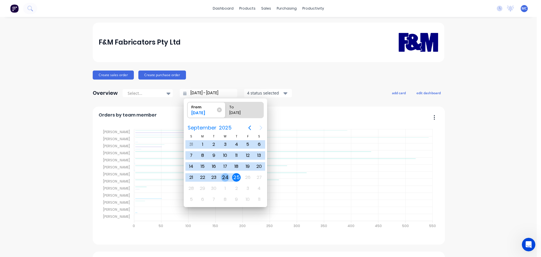
click at [225, 176] on div "24" at bounding box center [225, 177] width 8 height 8
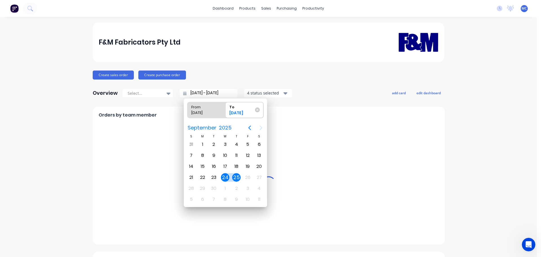
click at [225, 176] on div "24" at bounding box center [225, 177] width 8 height 8
